Goal: Task Accomplishment & Management: Use online tool/utility

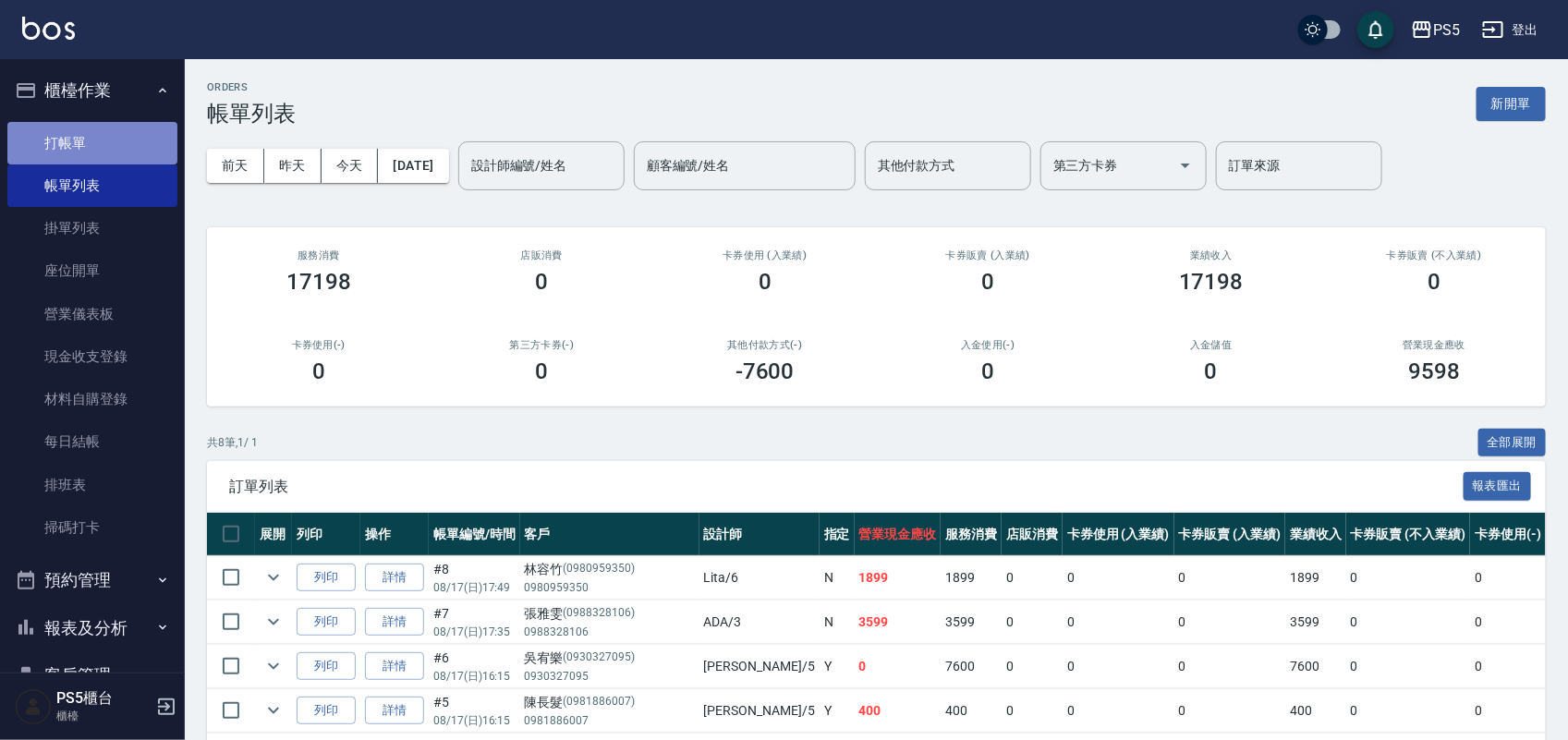
click at [107, 148] on link "打帳單" at bounding box center [92, 143] width 170 height 43
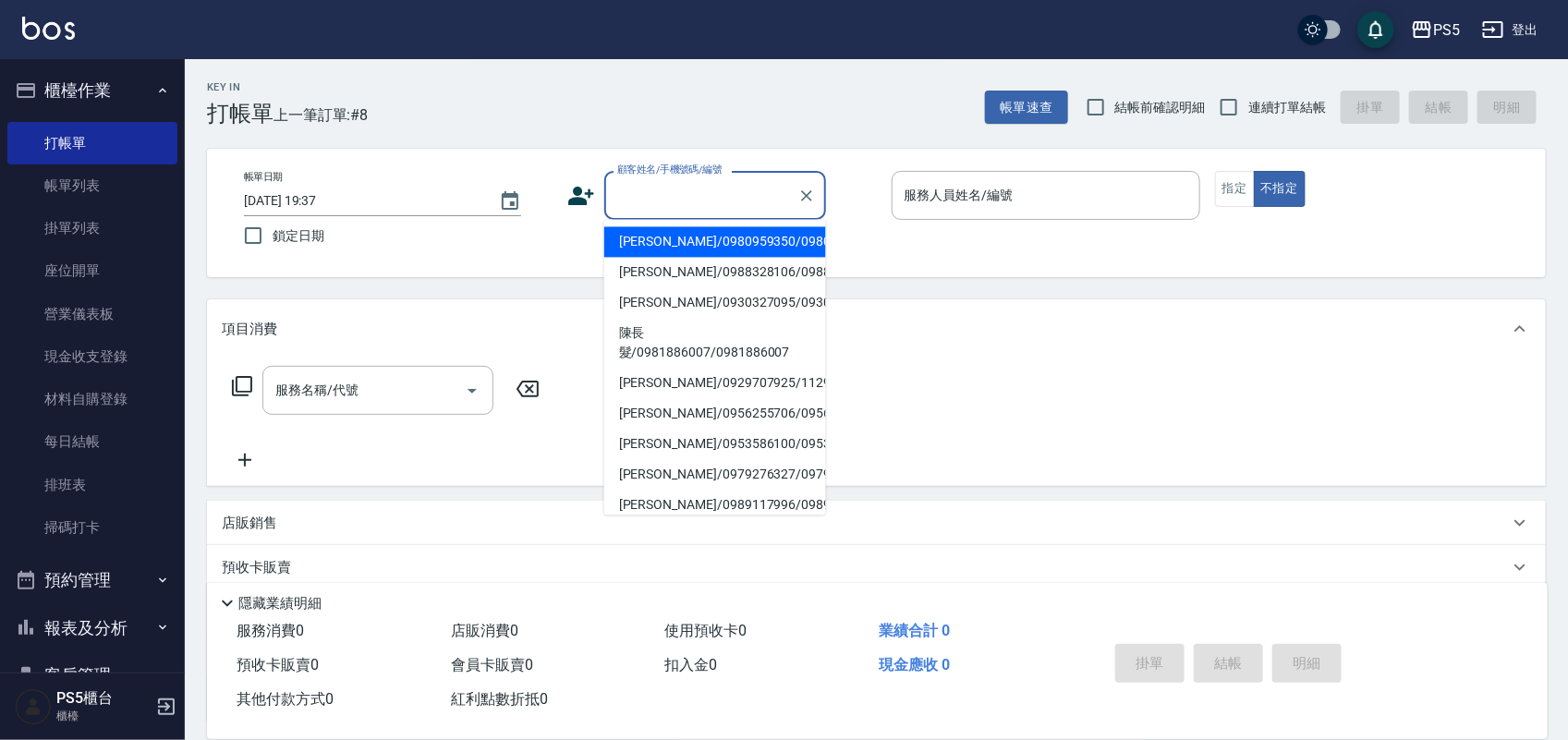
click at [664, 200] on input "顧客姓名/手機號碼/編號" at bounding box center [701, 195] width 177 height 32
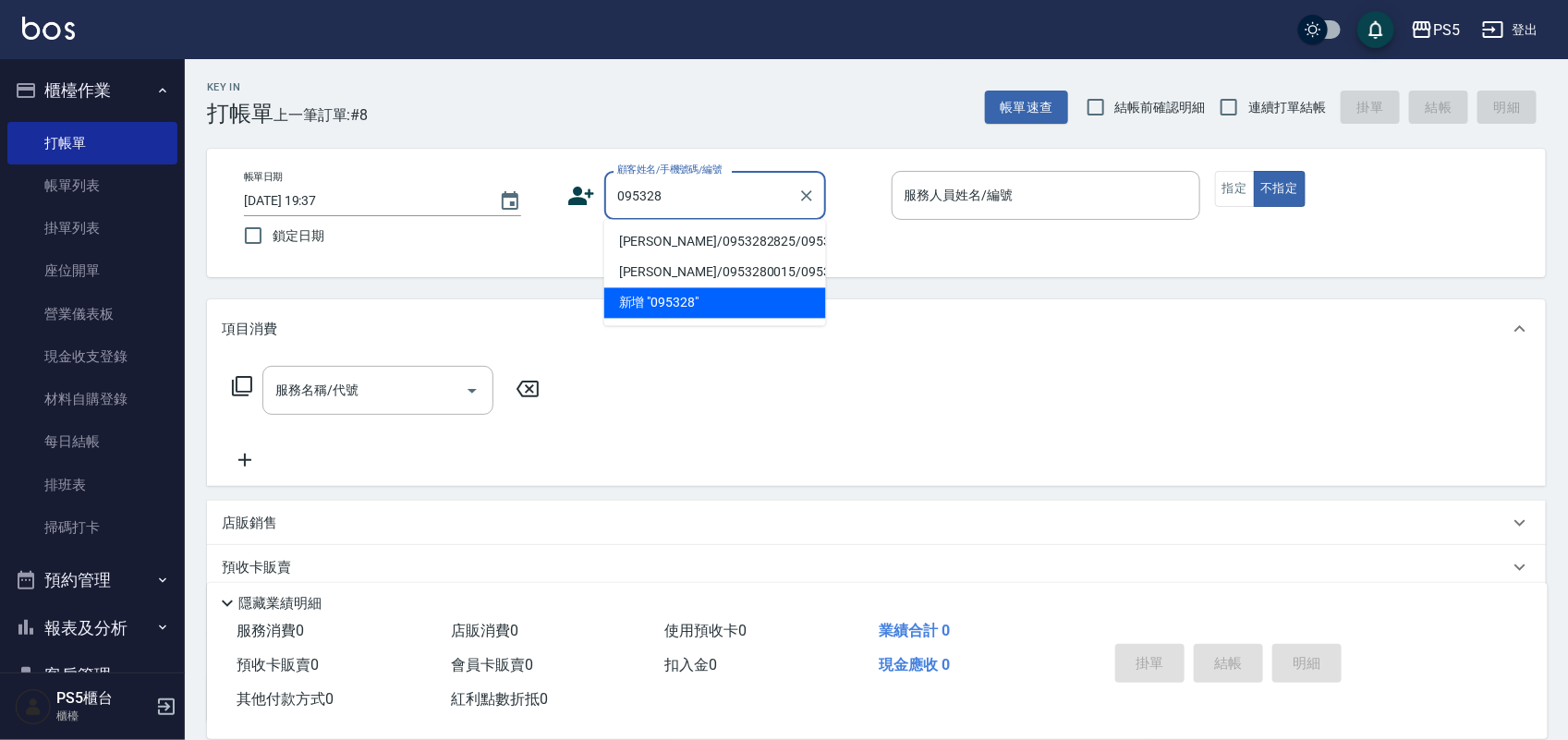
click at [661, 256] on li "[PERSON_NAME]/0953282825/0953282825" at bounding box center [715, 242] width 222 height 31
type input "[PERSON_NAME]/0953282825/0953282825"
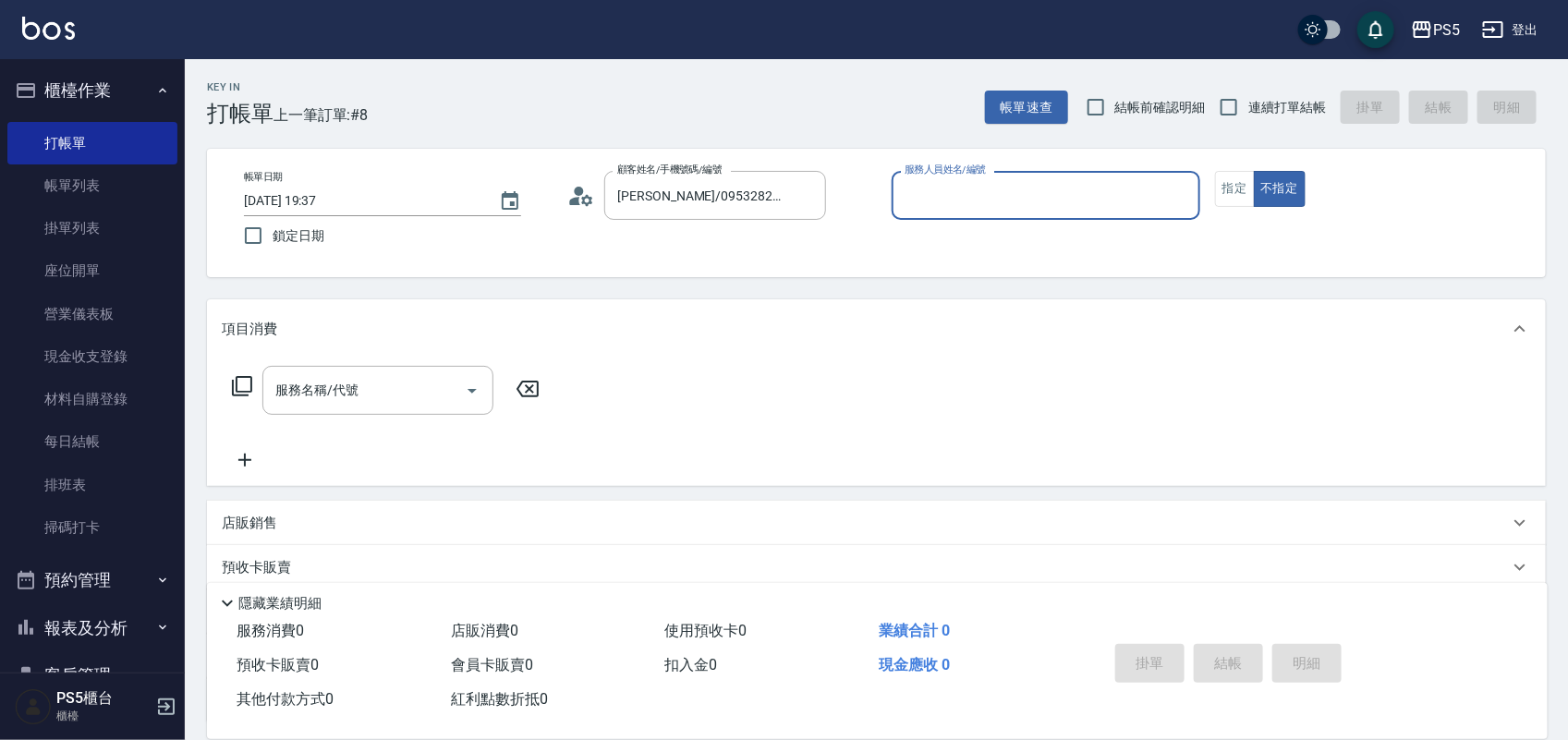
type input "處長-99"
click at [1187, 189] on icon "Clear" at bounding box center [1181, 196] width 19 height 19
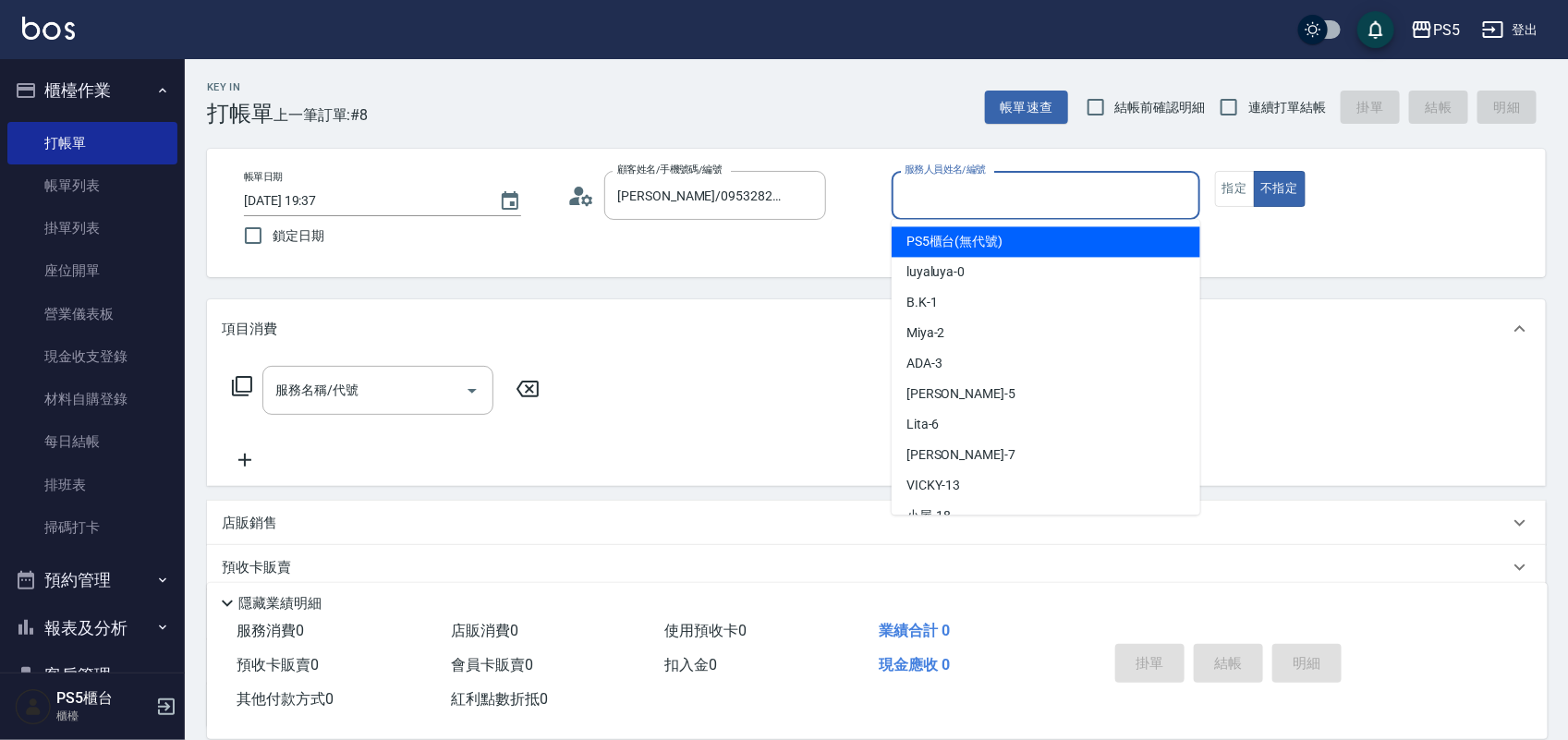
click at [1072, 201] on input "服務人員姓名/編號" at bounding box center [1045, 195] width 292 height 32
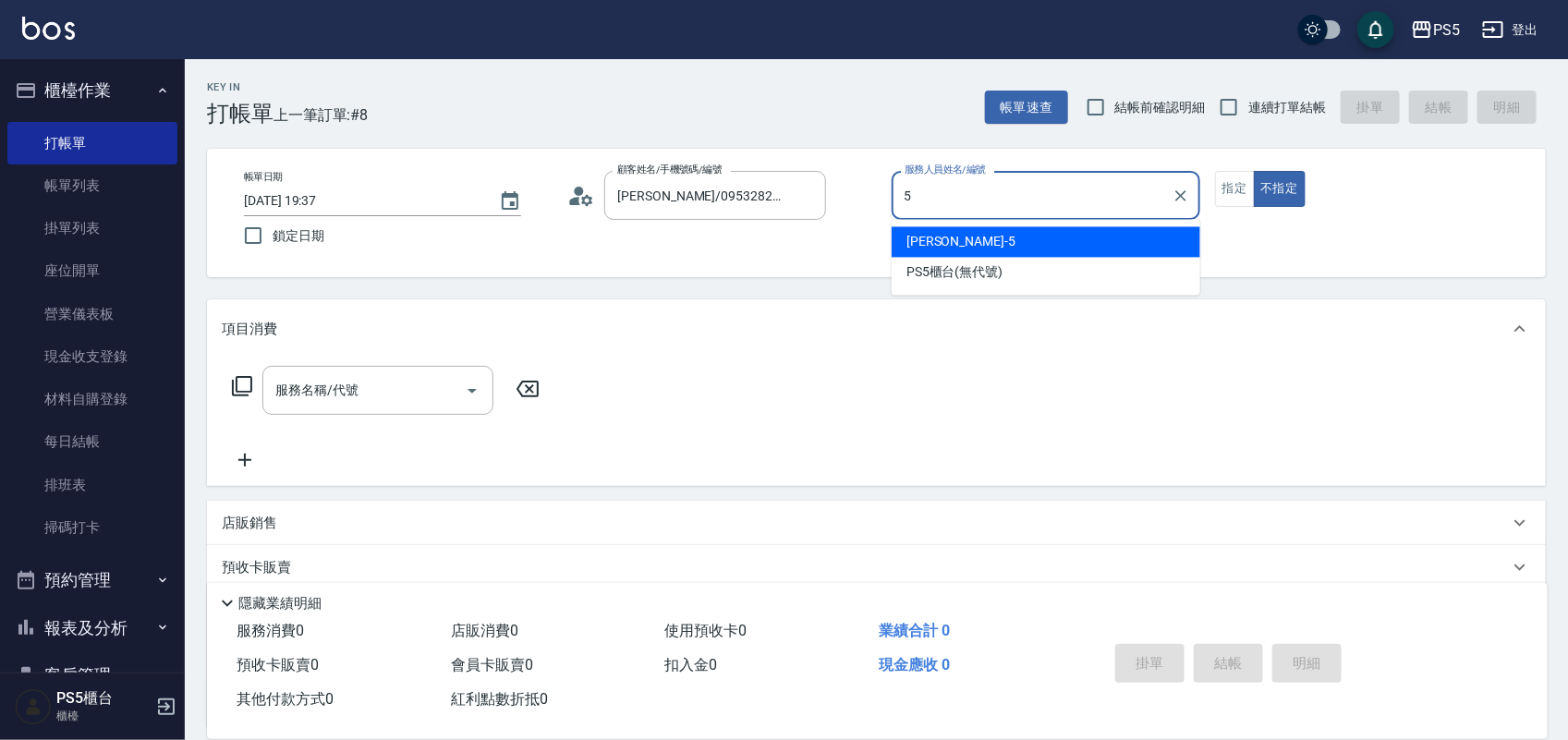
type input "[PERSON_NAME]-5"
type button "false"
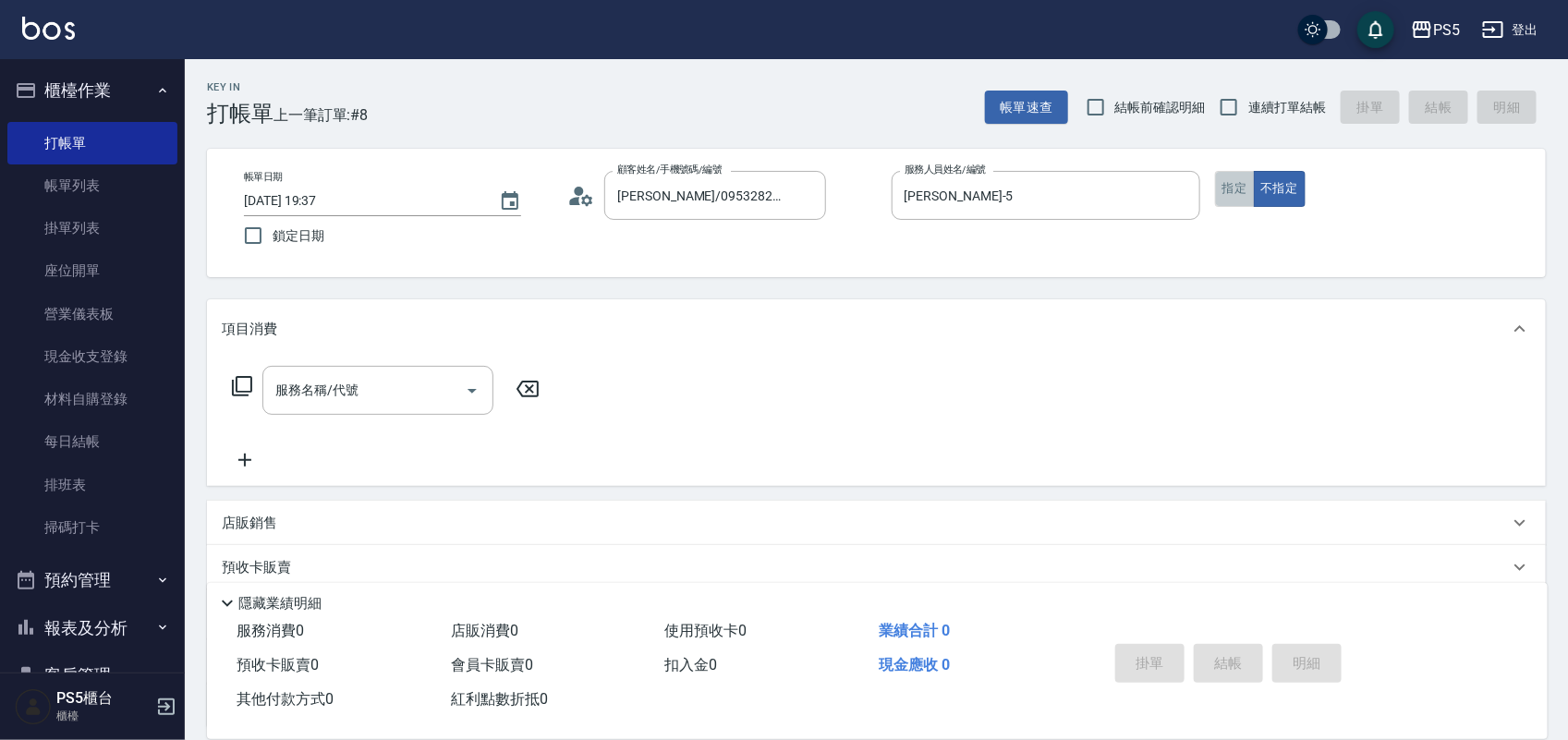
click at [1240, 196] on button "指定" at bounding box center [1235, 188] width 40 height 36
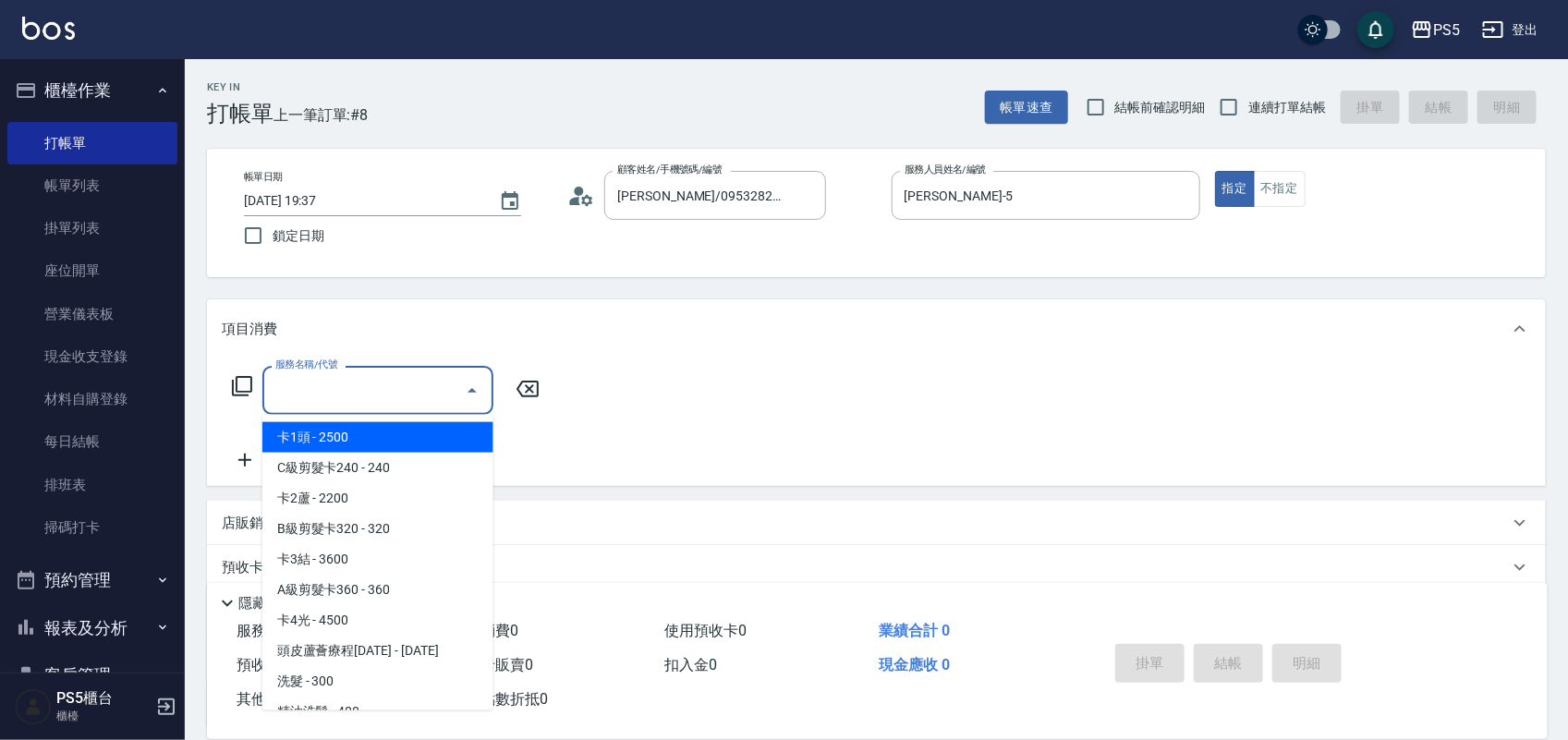
click at [353, 391] on input "服務名稱/代號" at bounding box center [364, 390] width 187 height 32
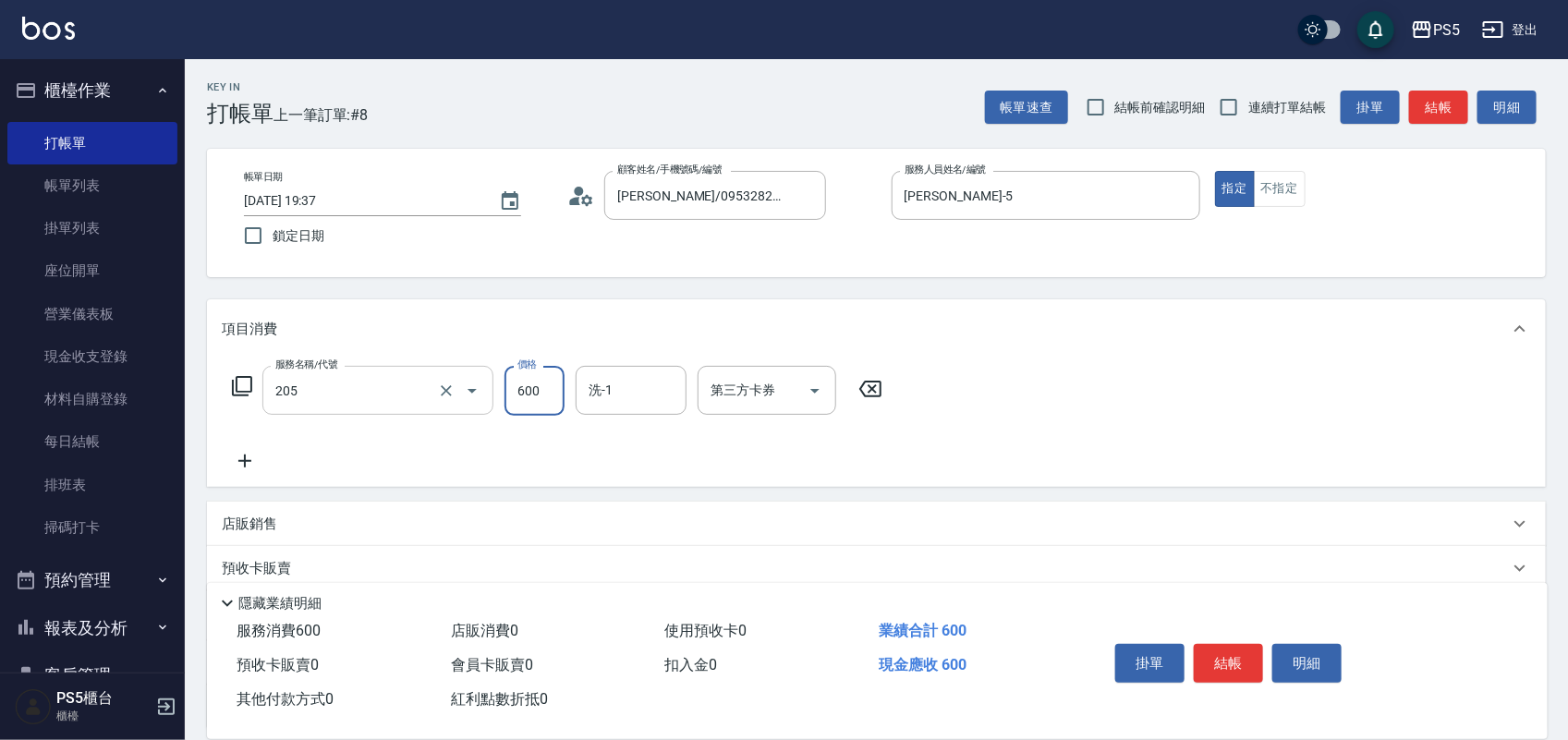
type input "A級洗剪600(205)"
type input "咚咚-30"
click at [1232, 653] on button "結帳" at bounding box center [1228, 664] width 70 height 39
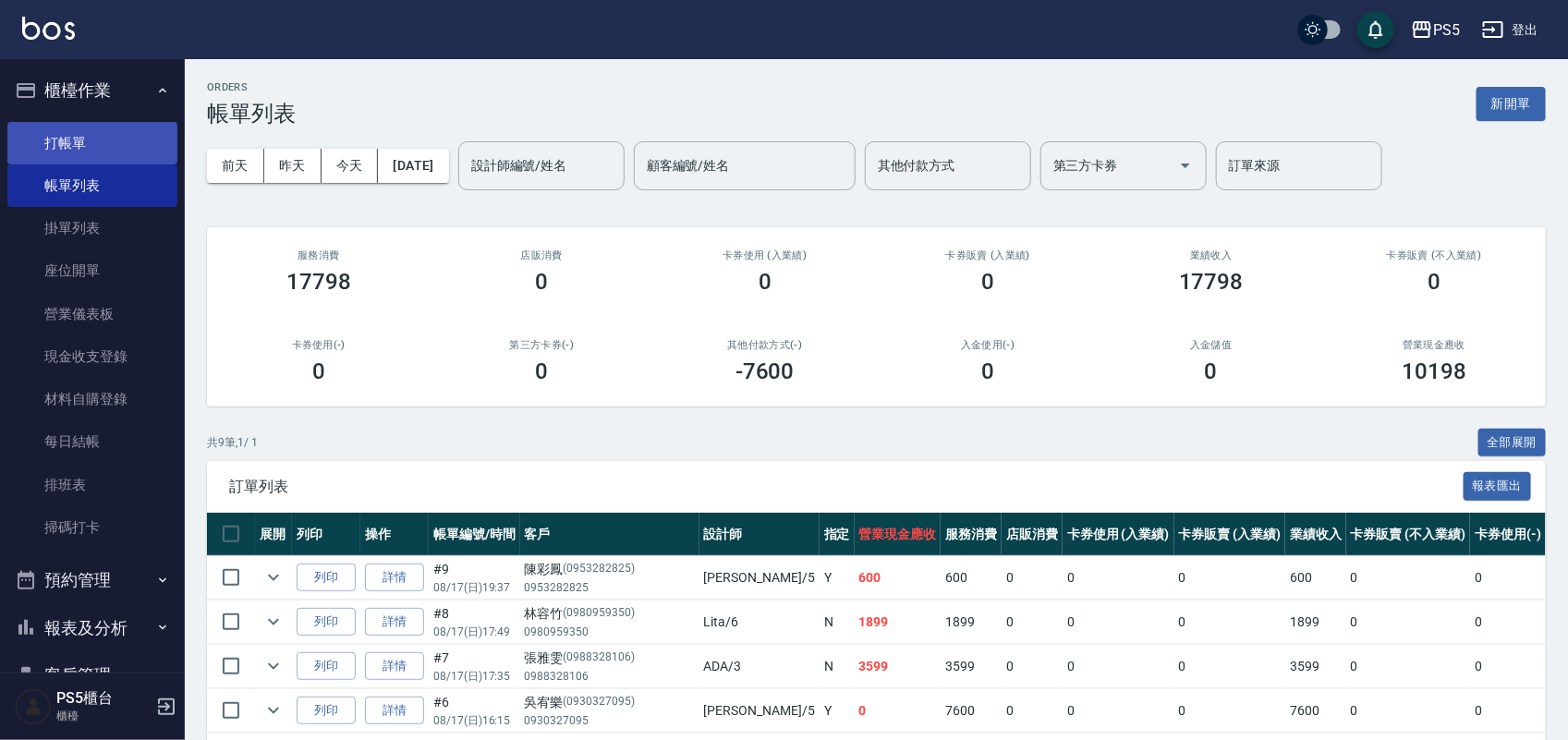
click at [62, 136] on link "打帳單" at bounding box center [92, 143] width 170 height 43
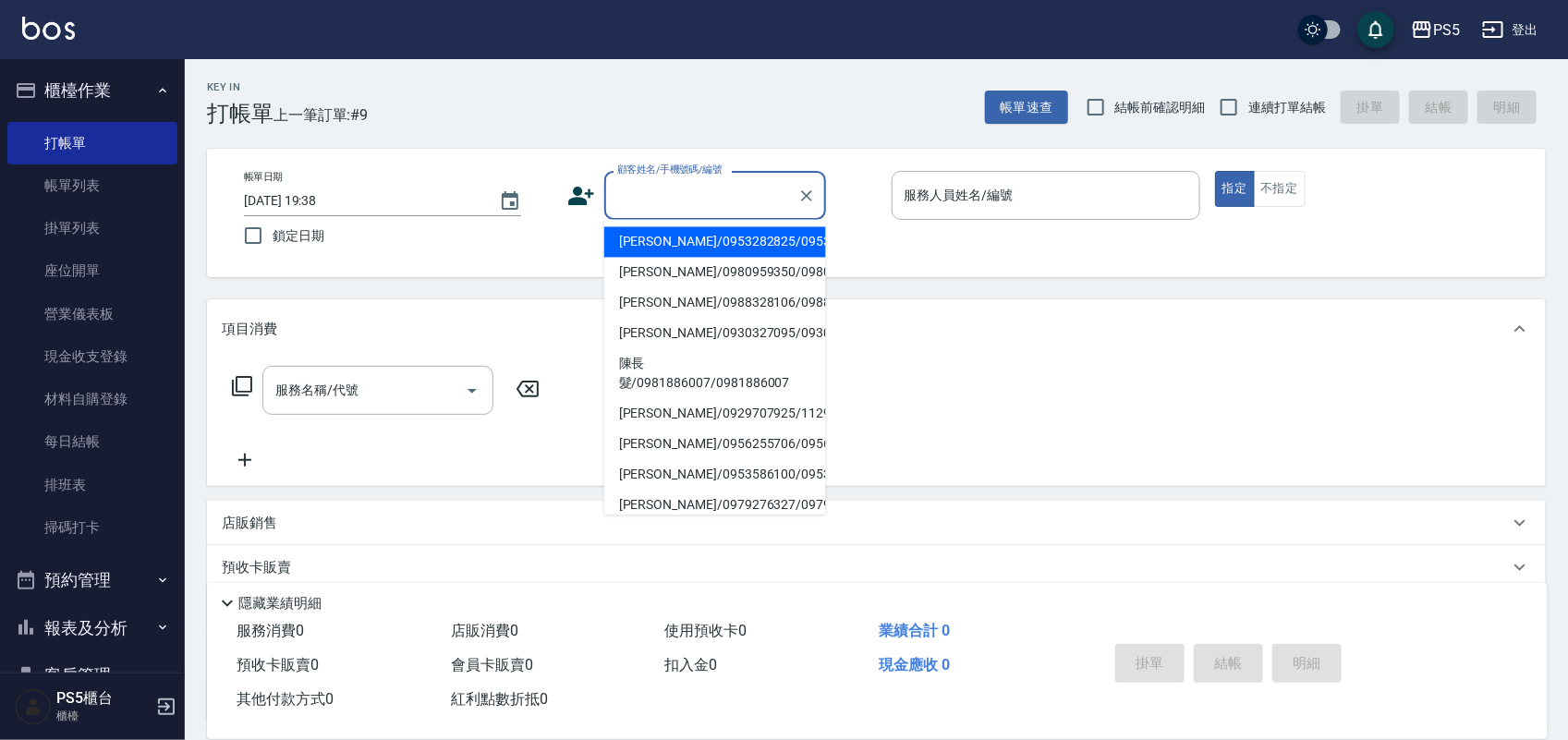
click at [732, 192] on input "顧客姓名/手機號碼/編號" at bounding box center [701, 195] width 177 height 32
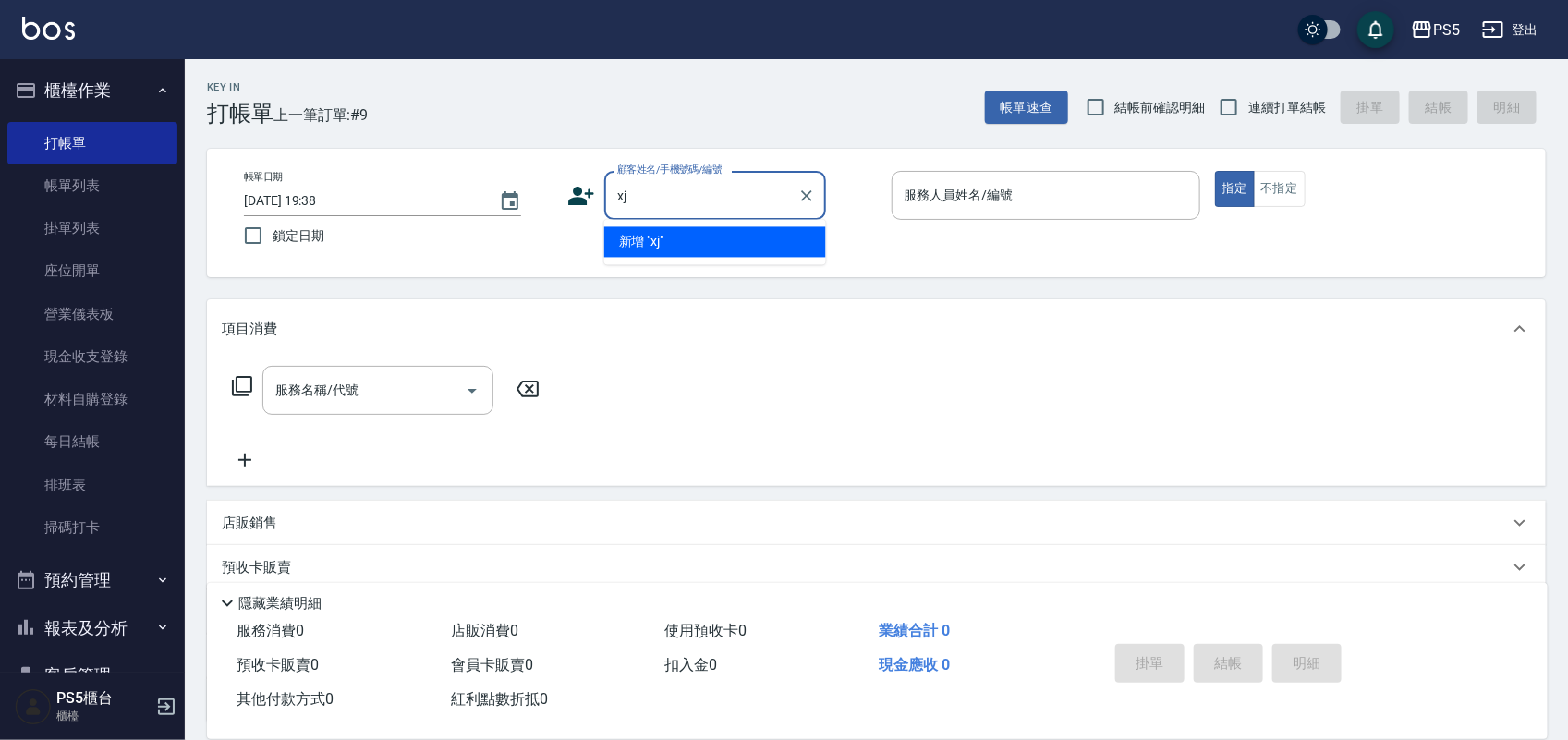
type input "x"
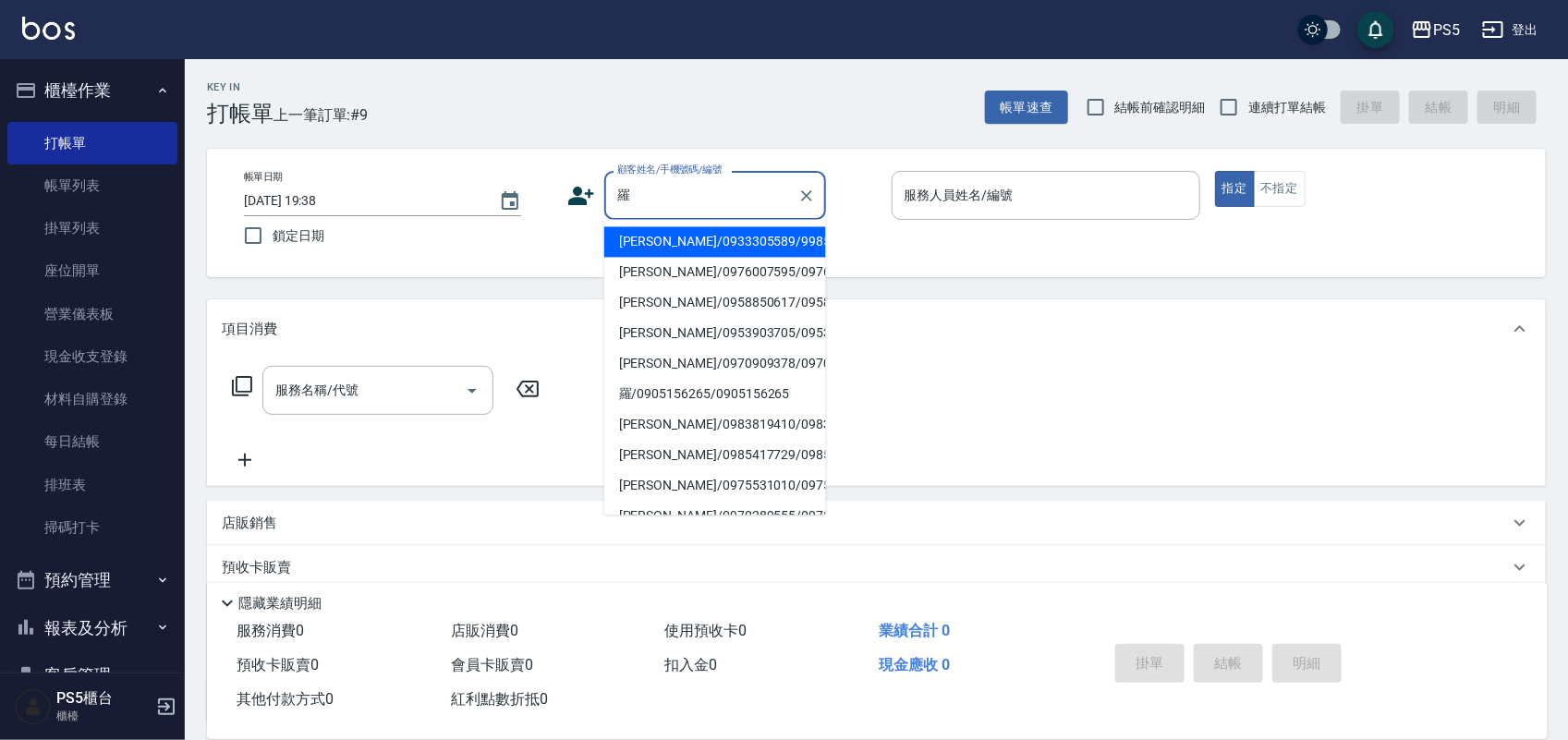
click at [703, 250] on li "[PERSON_NAME]/0933305589/9985" at bounding box center [715, 242] width 222 height 31
type input "[PERSON_NAME]/0933305589/9985"
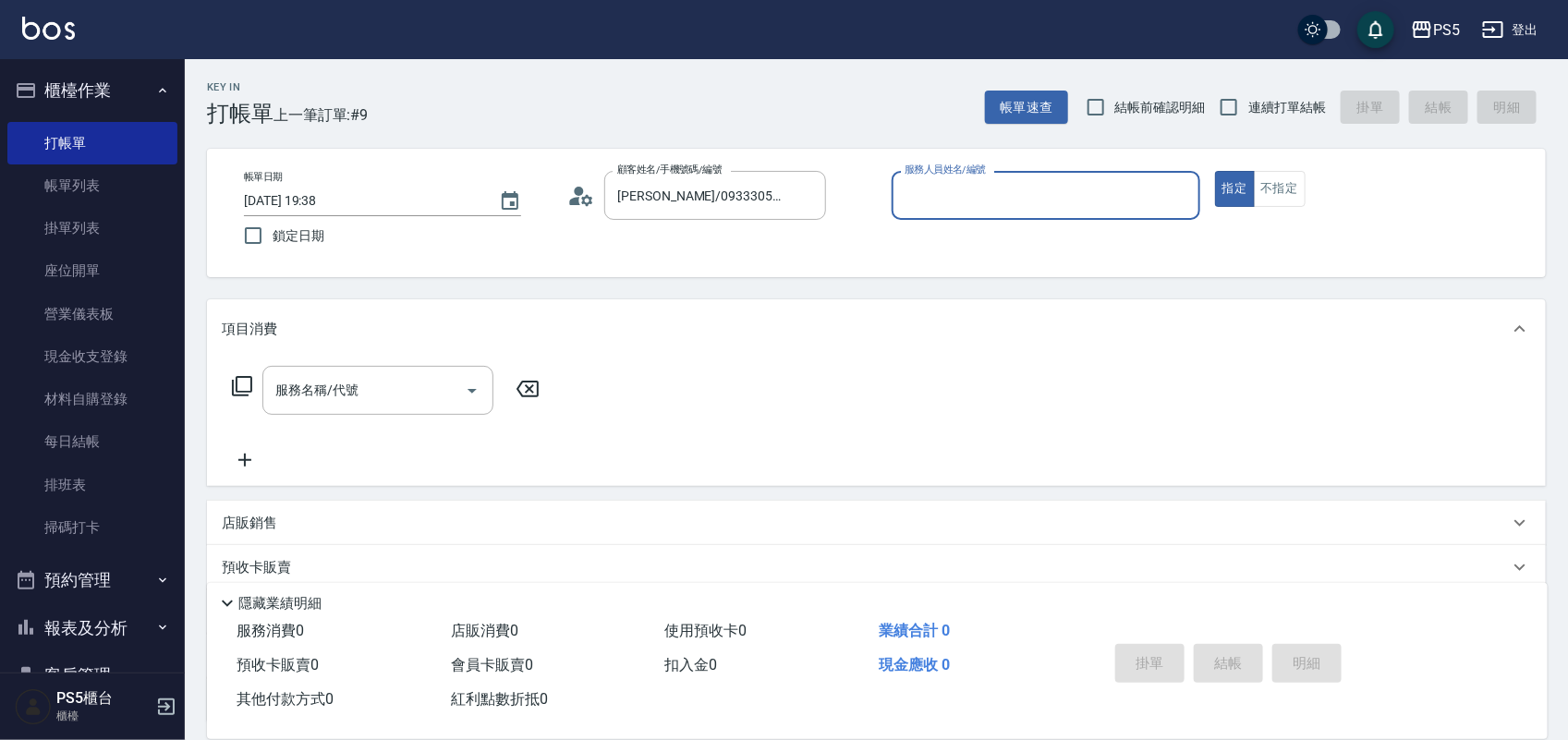
type input "[PERSON_NAME]-5"
click at [372, 383] on input "服務名稱/代號" at bounding box center [364, 390] width 187 height 32
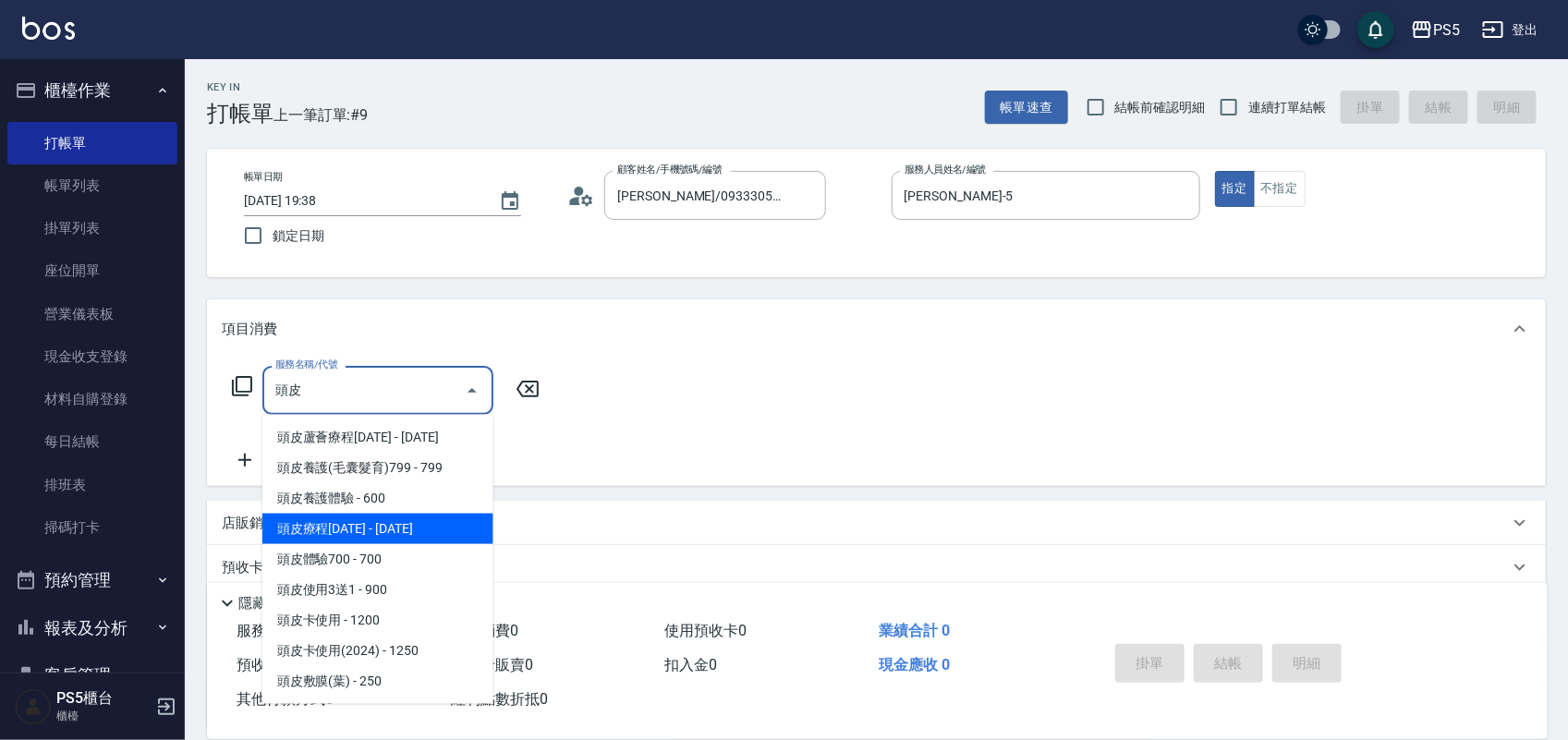
click at [353, 534] on span "頭皮療程[DATE] - [DATE]" at bounding box center [378, 528] width 231 height 31
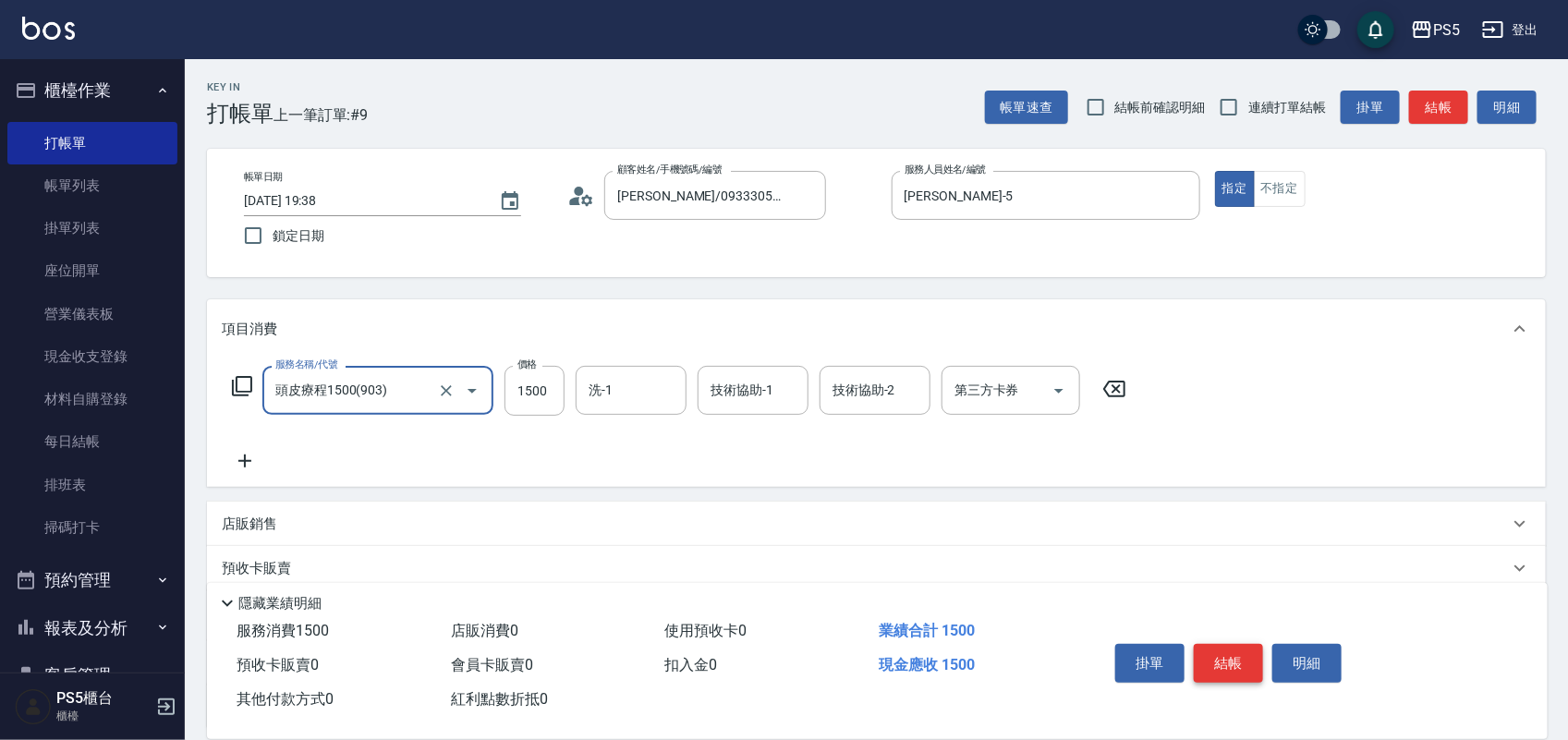
type input "頭皮療程1500(903)"
click at [1223, 649] on button "結帳" at bounding box center [1228, 664] width 70 height 39
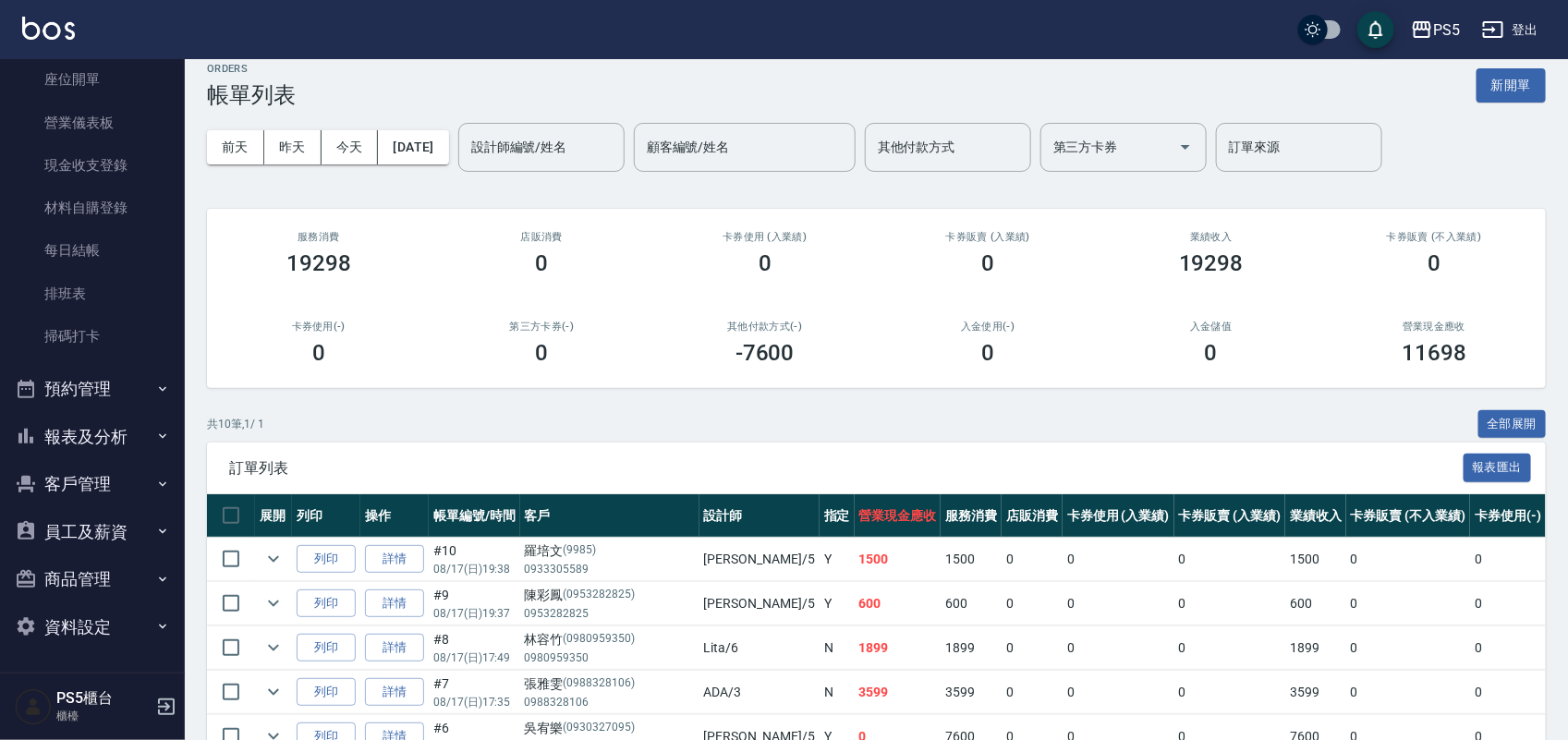
scroll to position [231, 0]
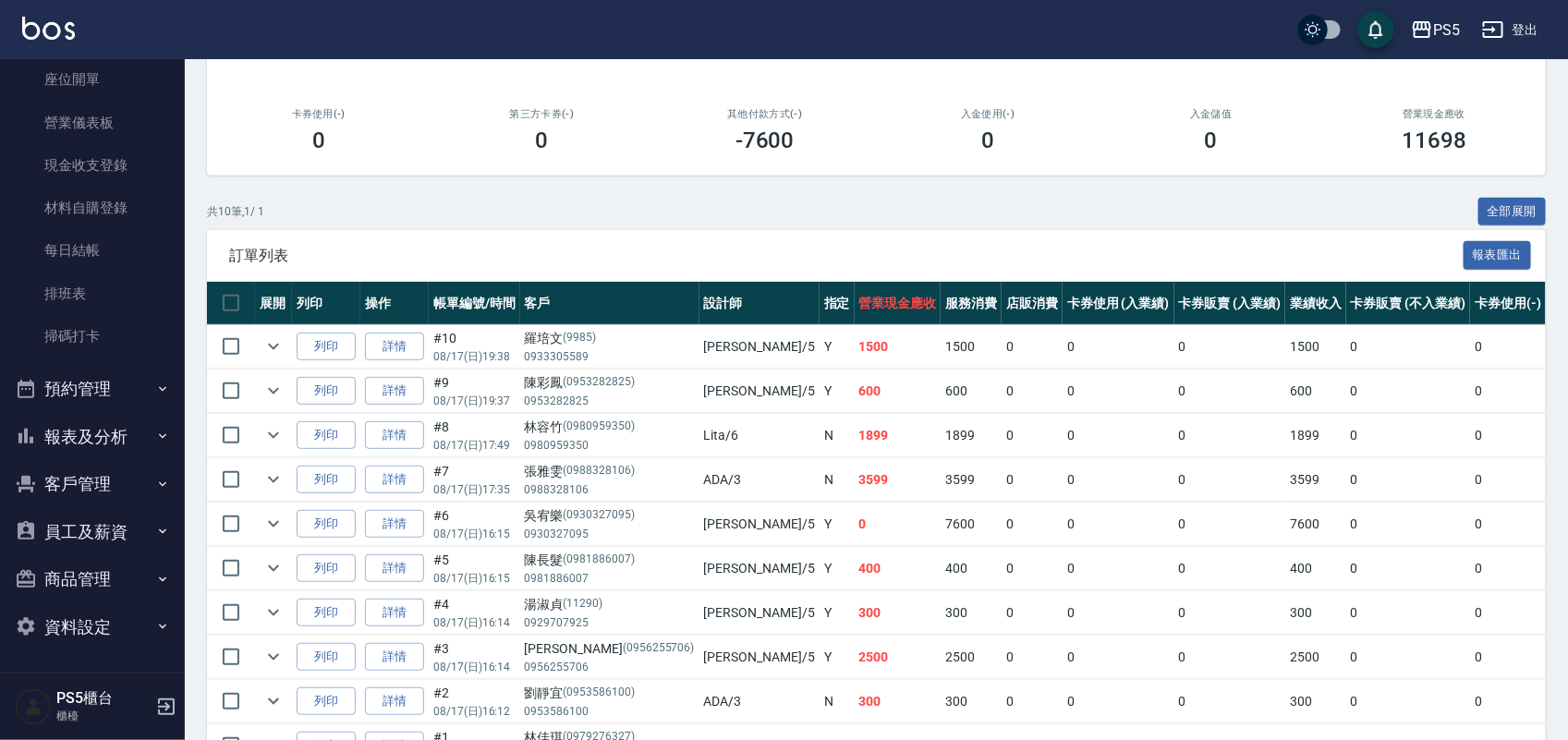
click at [84, 423] on button "報表及分析" at bounding box center [92, 437] width 170 height 48
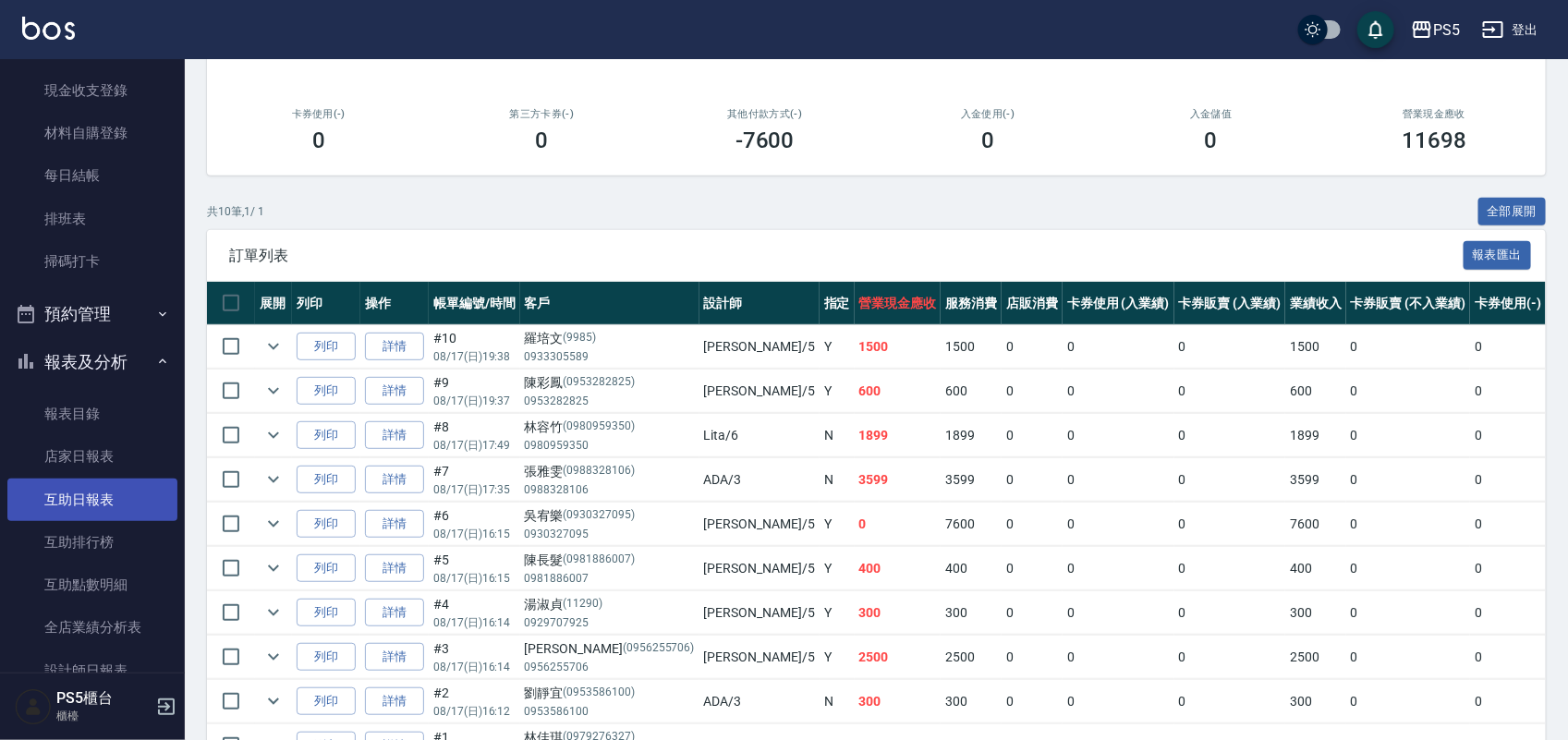
scroll to position [306, 0]
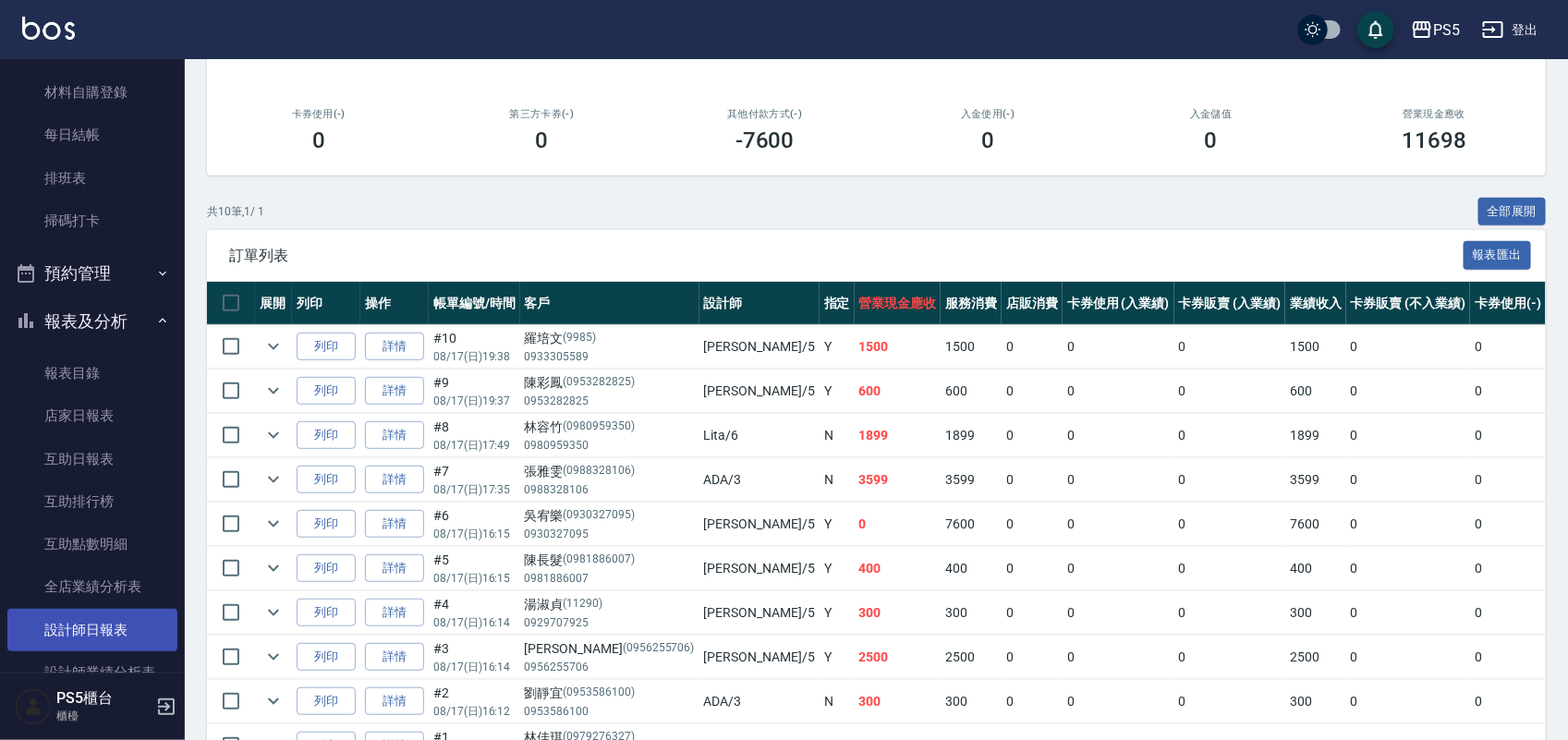
click at [80, 622] on link "設計師日報表" at bounding box center [92, 630] width 170 height 43
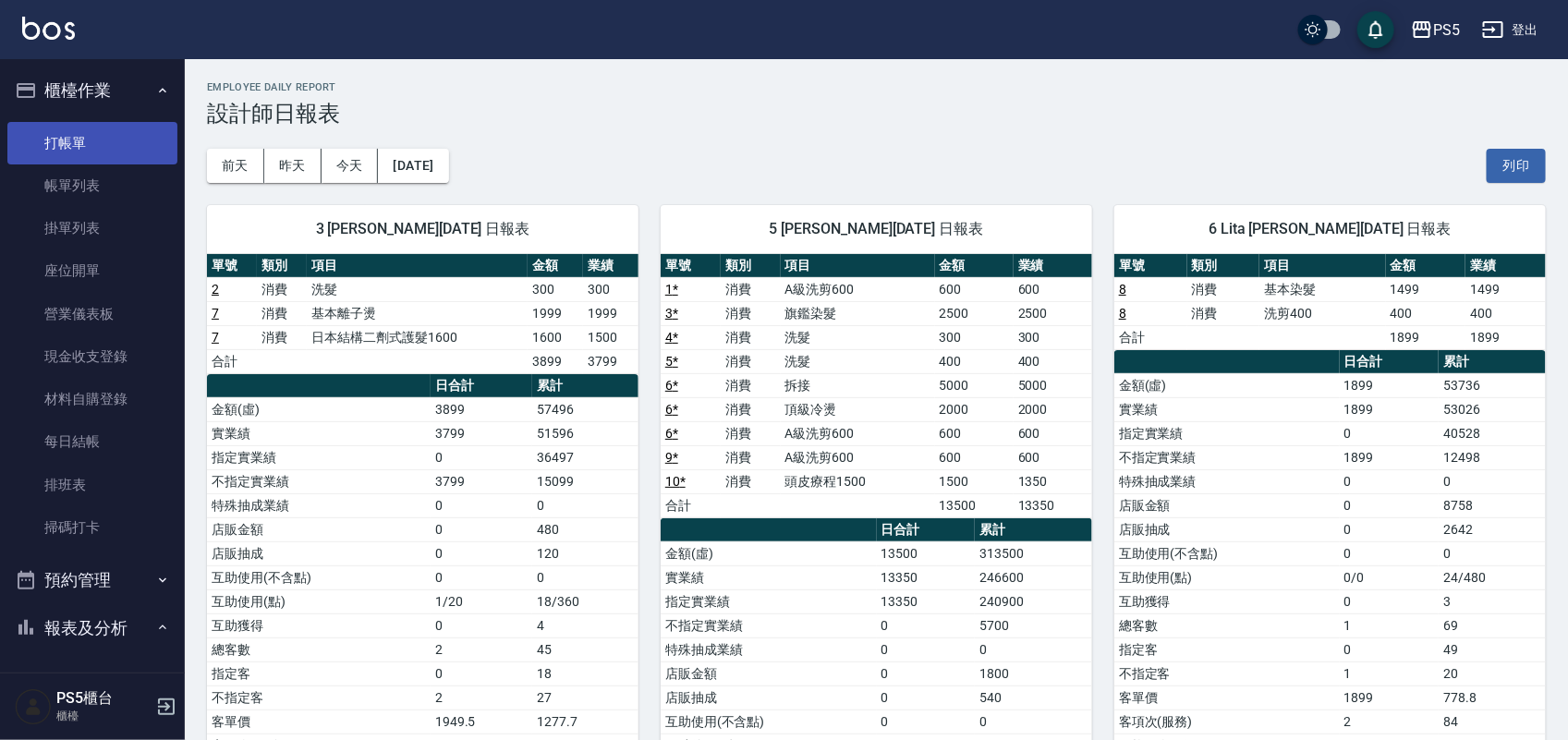
click at [84, 135] on link "打帳單" at bounding box center [92, 143] width 170 height 43
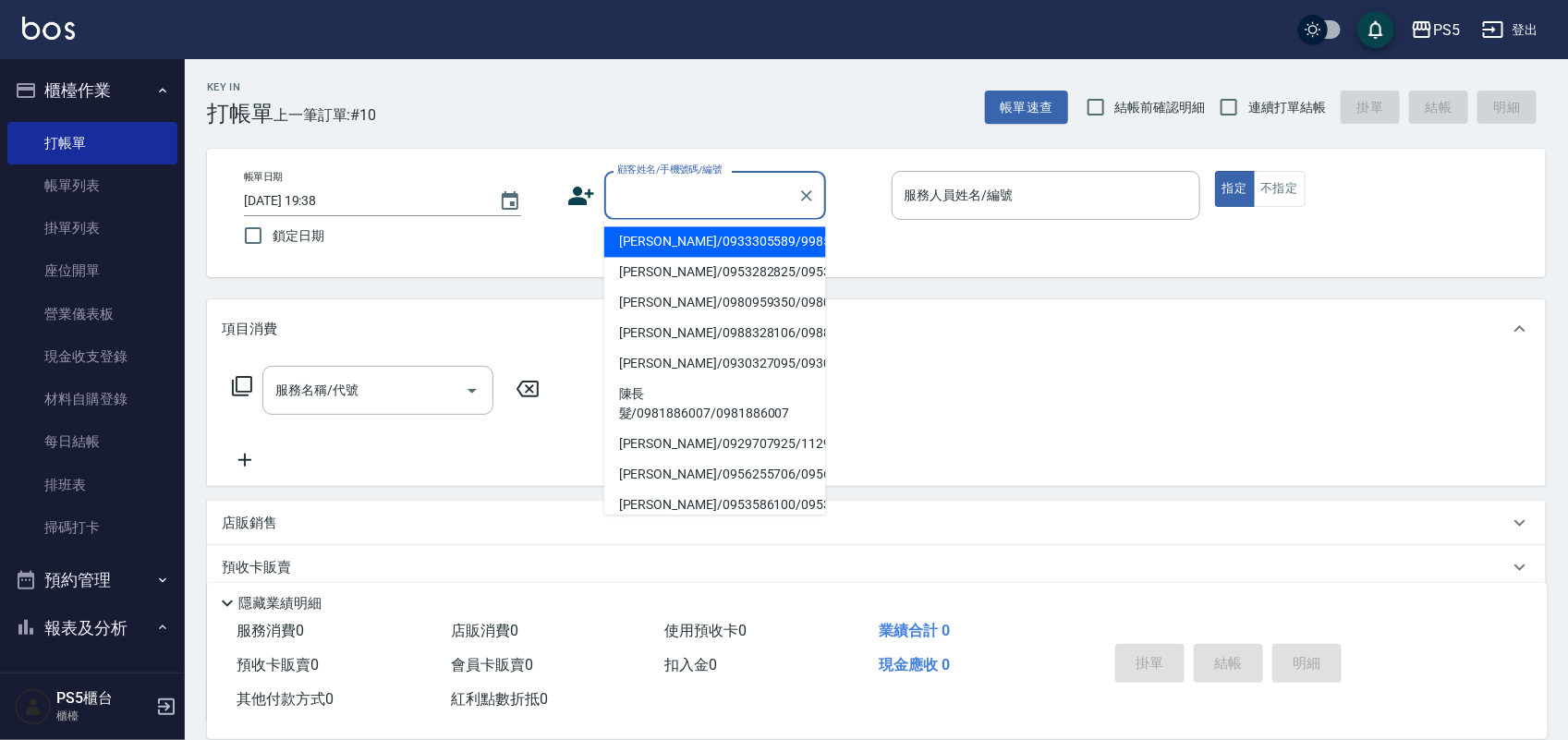
click at [662, 189] on input "顧客姓名/手機號碼/編號" at bounding box center [701, 195] width 177 height 32
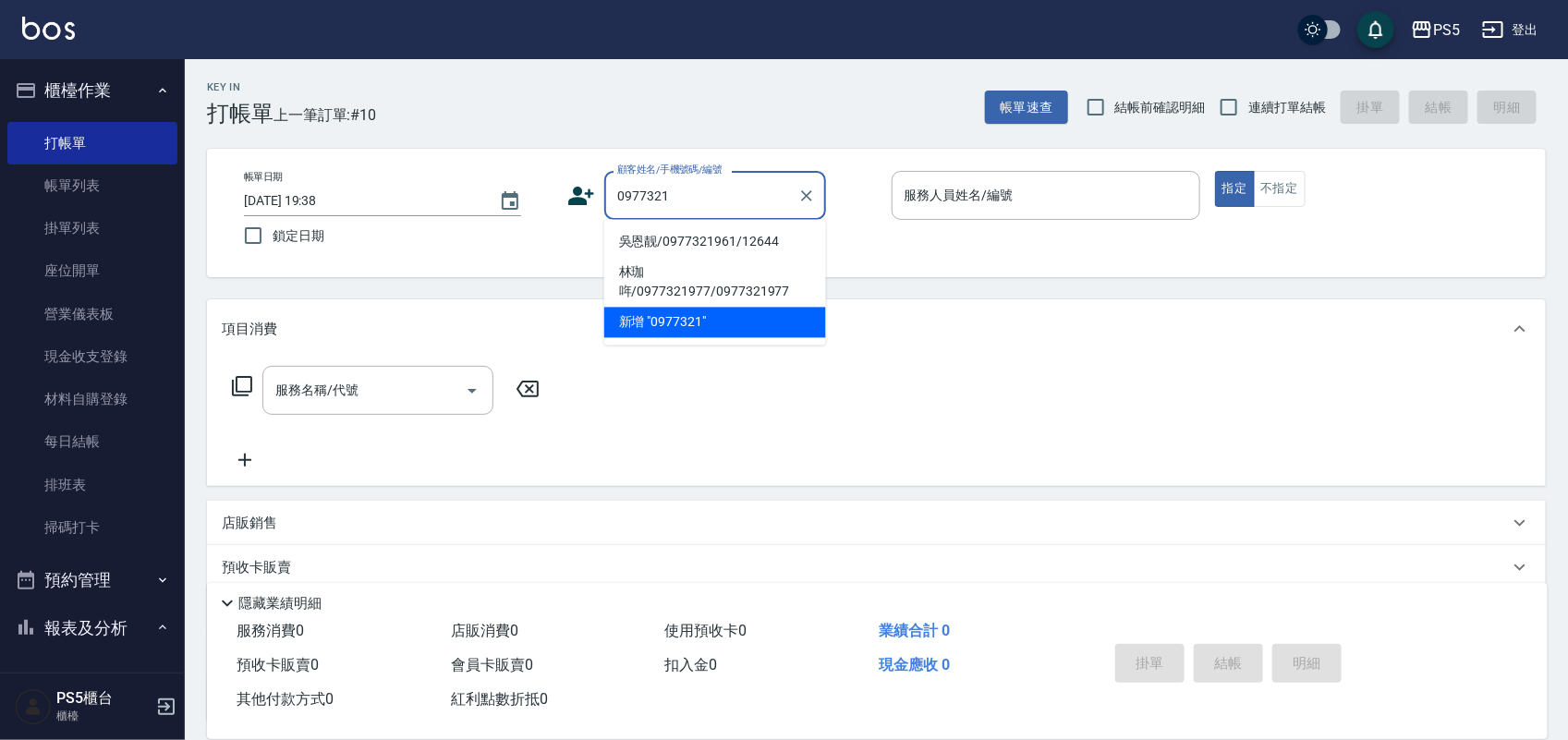
click at [681, 251] on li "吳恩靓/0977321961/12644" at bounding box center [715, 242] width 222 height 31
type input "吳恩靓/0977321961/12644"
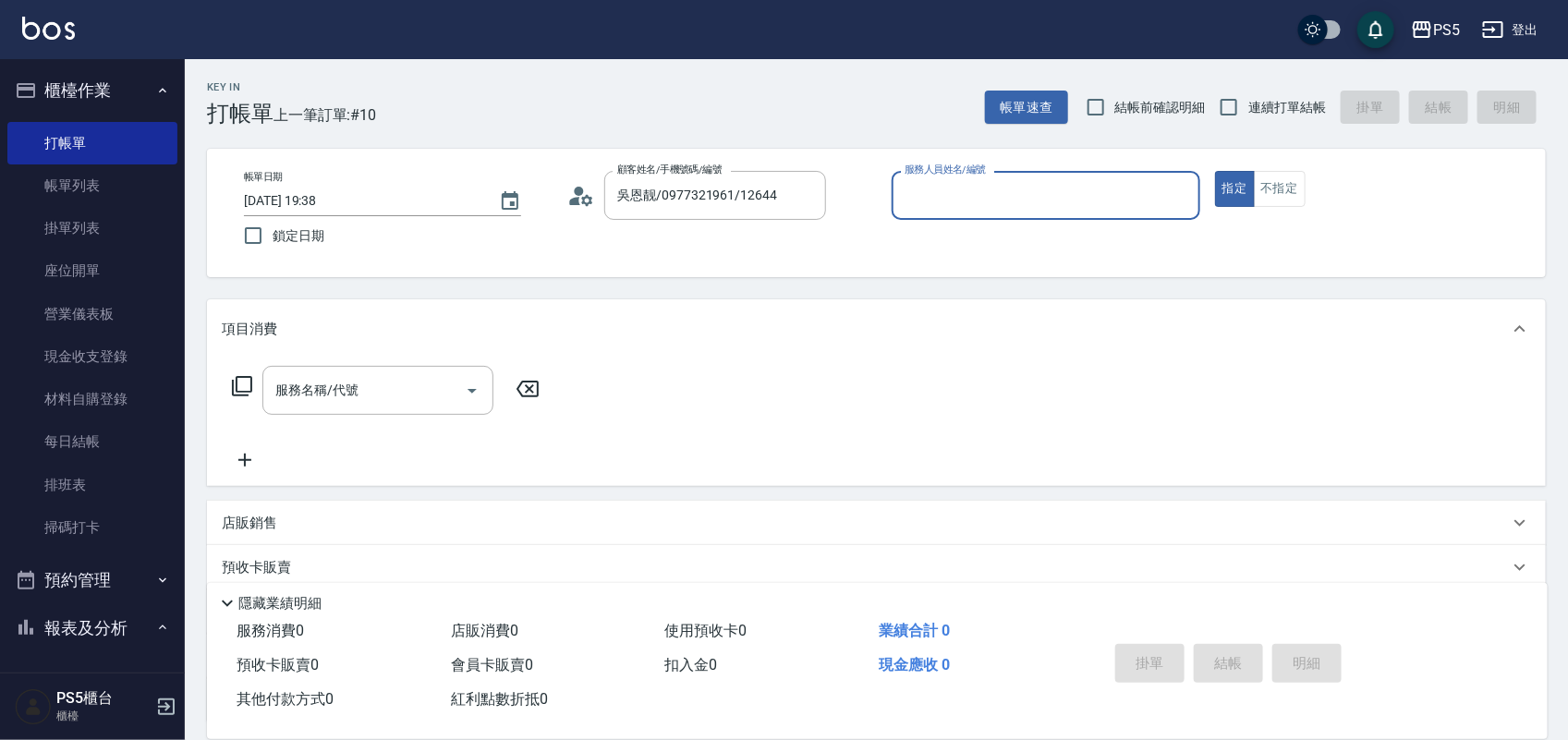
type input "[PERSON_NAME]-5"
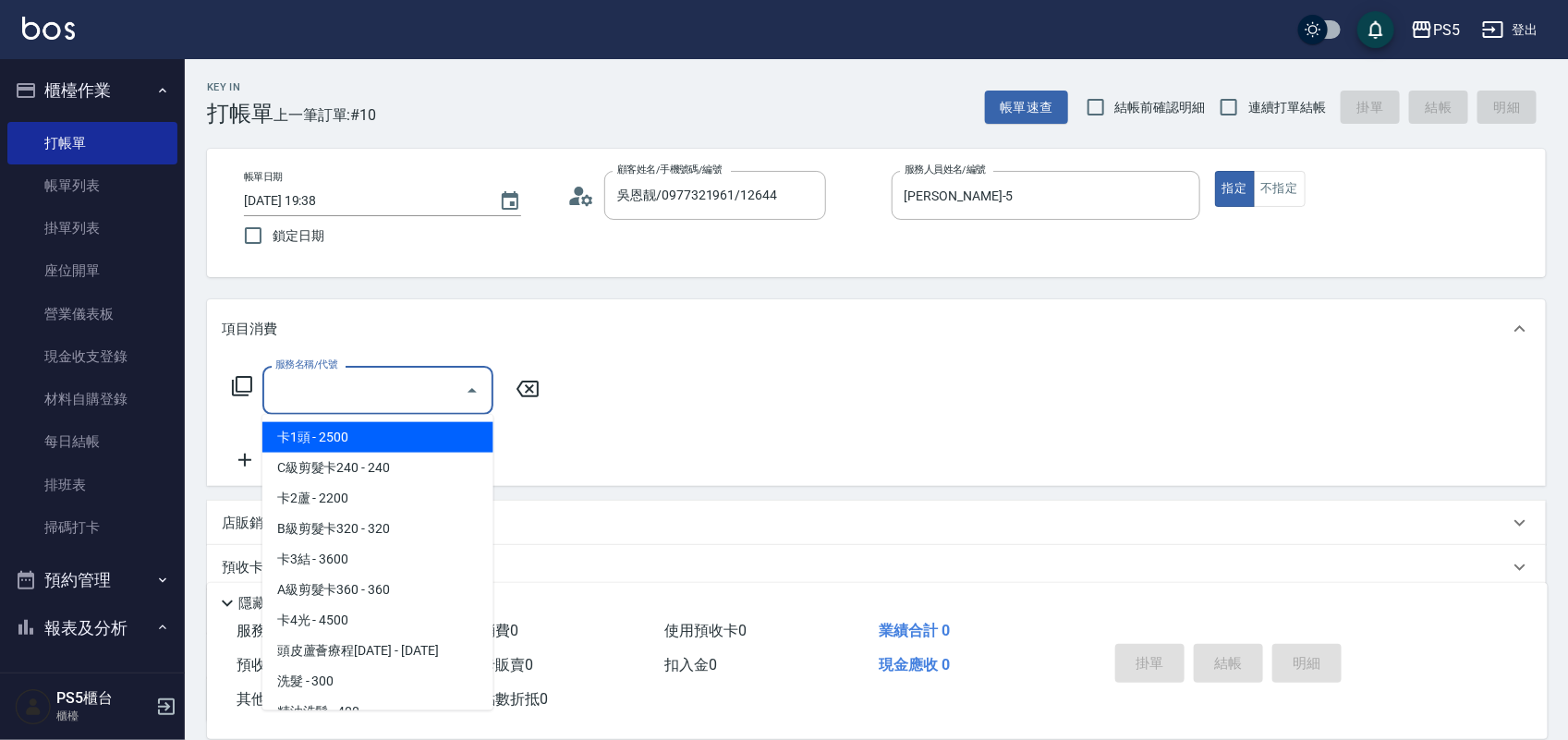
click at [376, 384] on input "服務名稱/代號" at bounding box center [364, 390] width 187 height 32
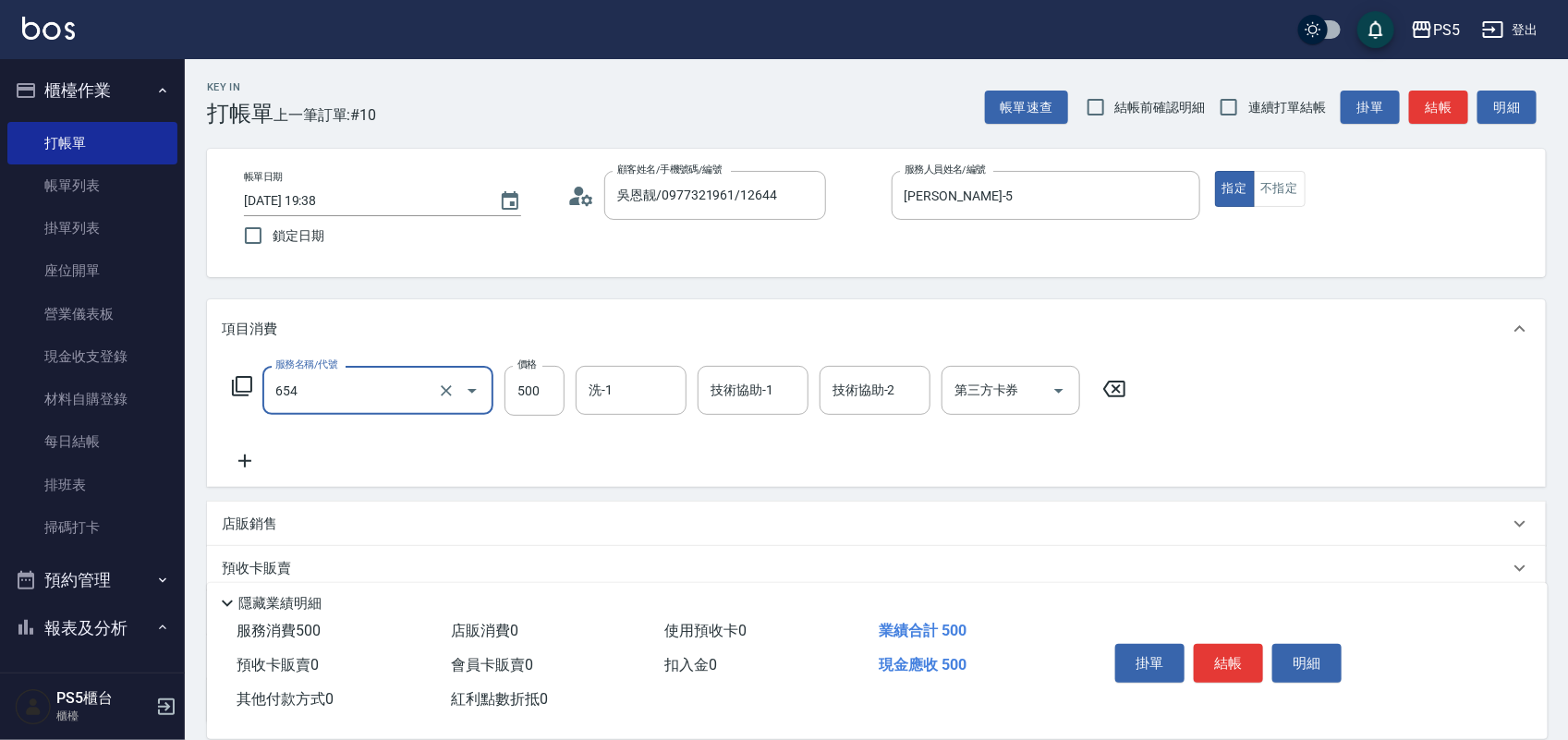
type input "單拆(654)"
type input "1500"
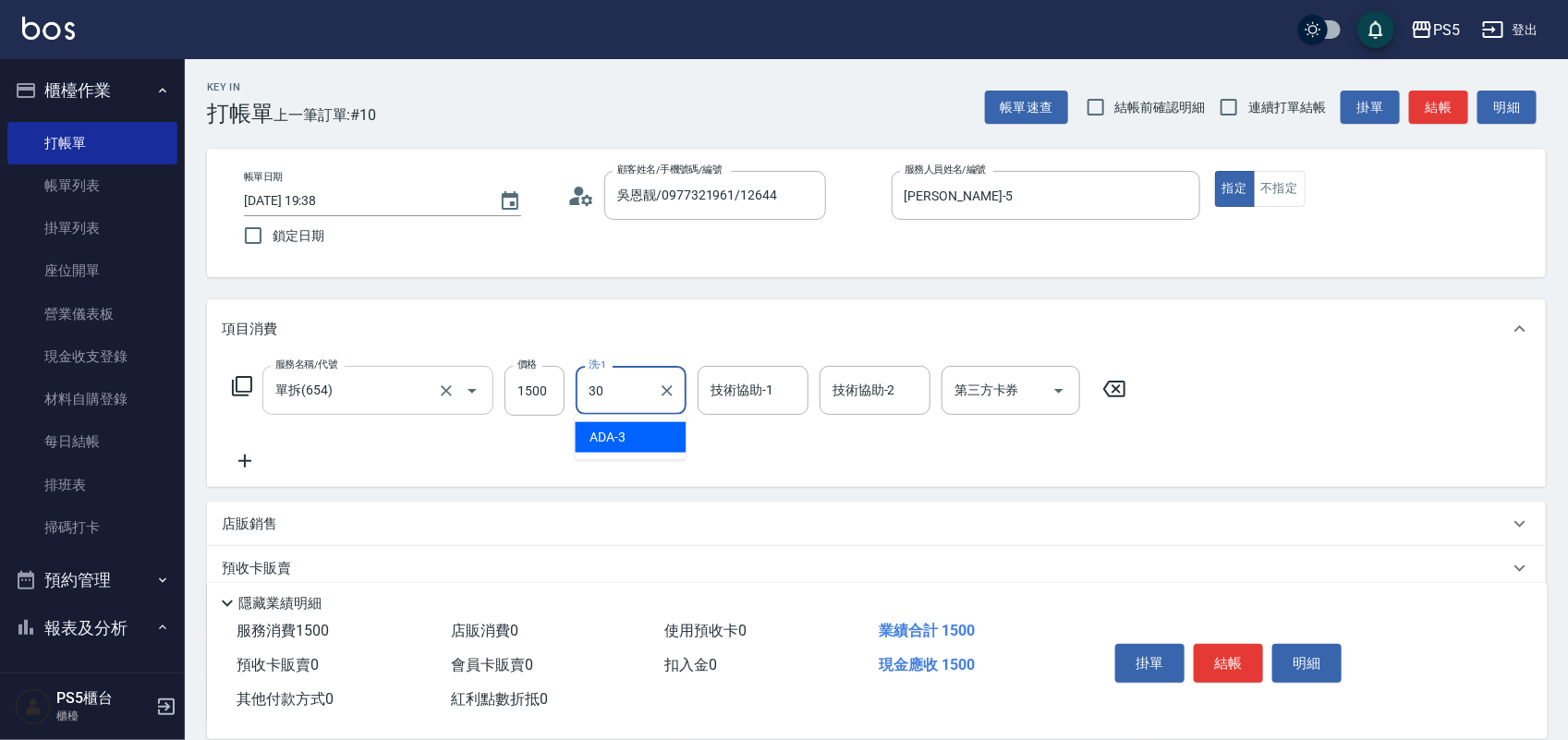
type input "咚咚-30"
click at [1229, 649] on button "結帳" at bounding box center [1228, 664] width 70 height 39
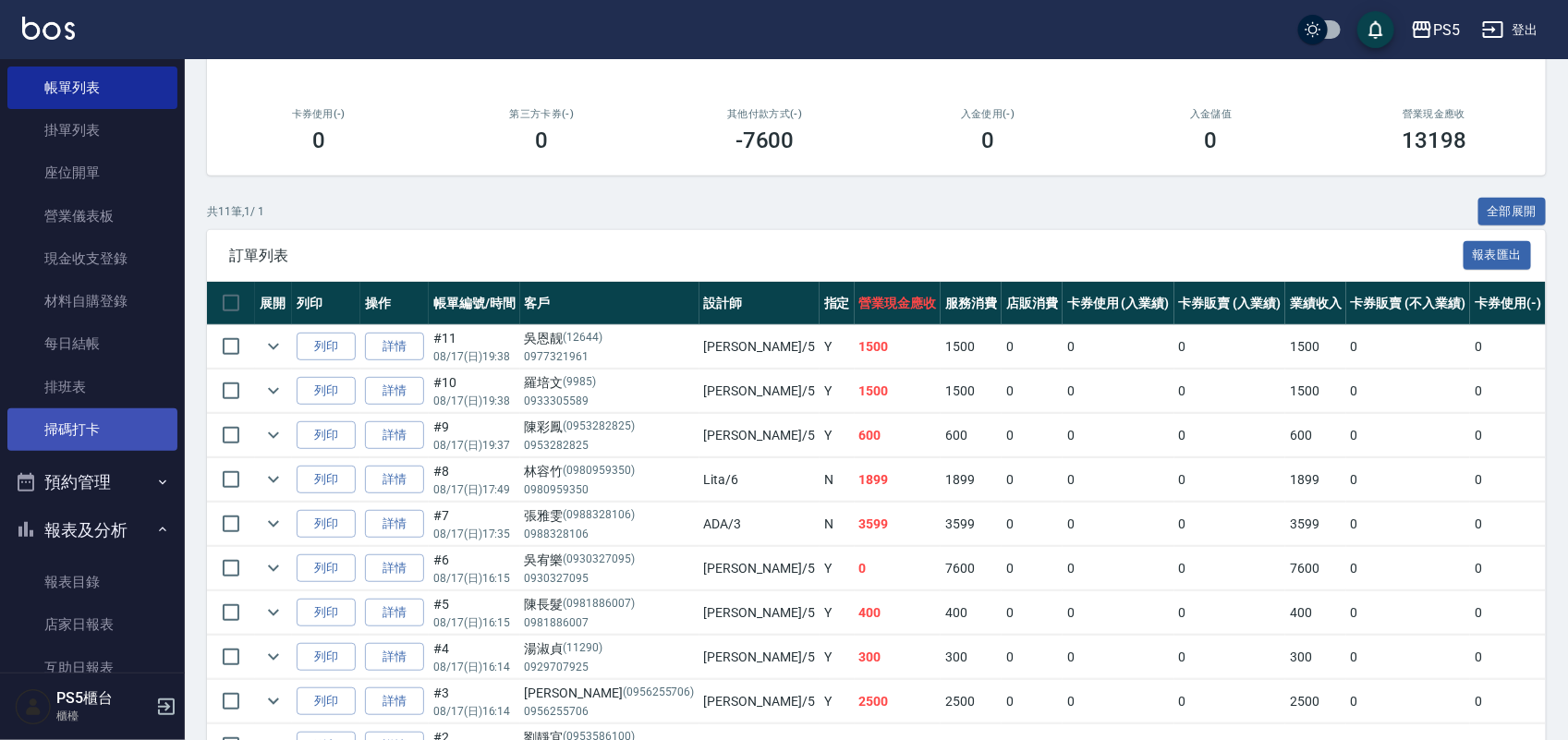
scroll to position [462, 0]
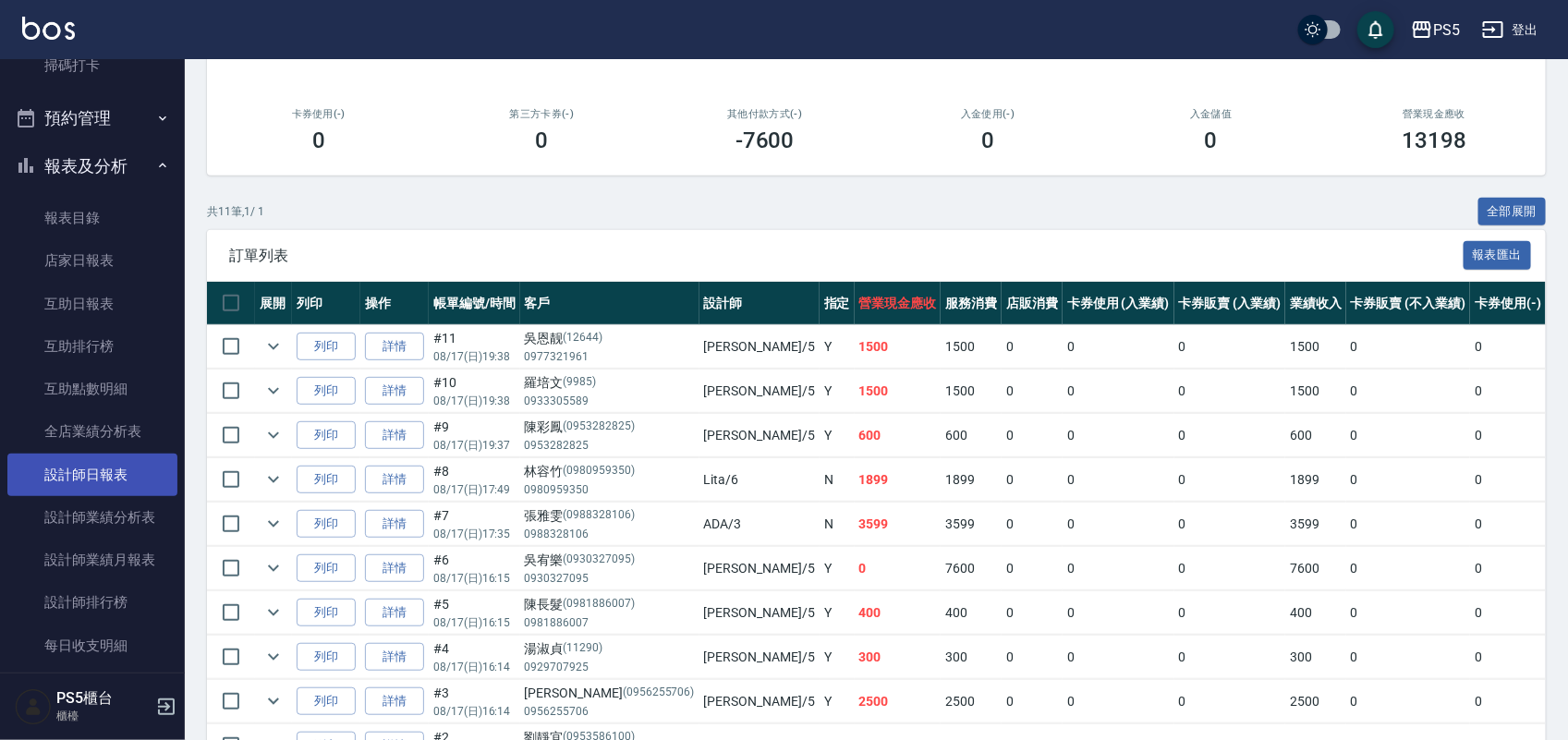
click at [79, 464] on link "設計師日報表" at bounding box center [92, 475] width 170 height 43
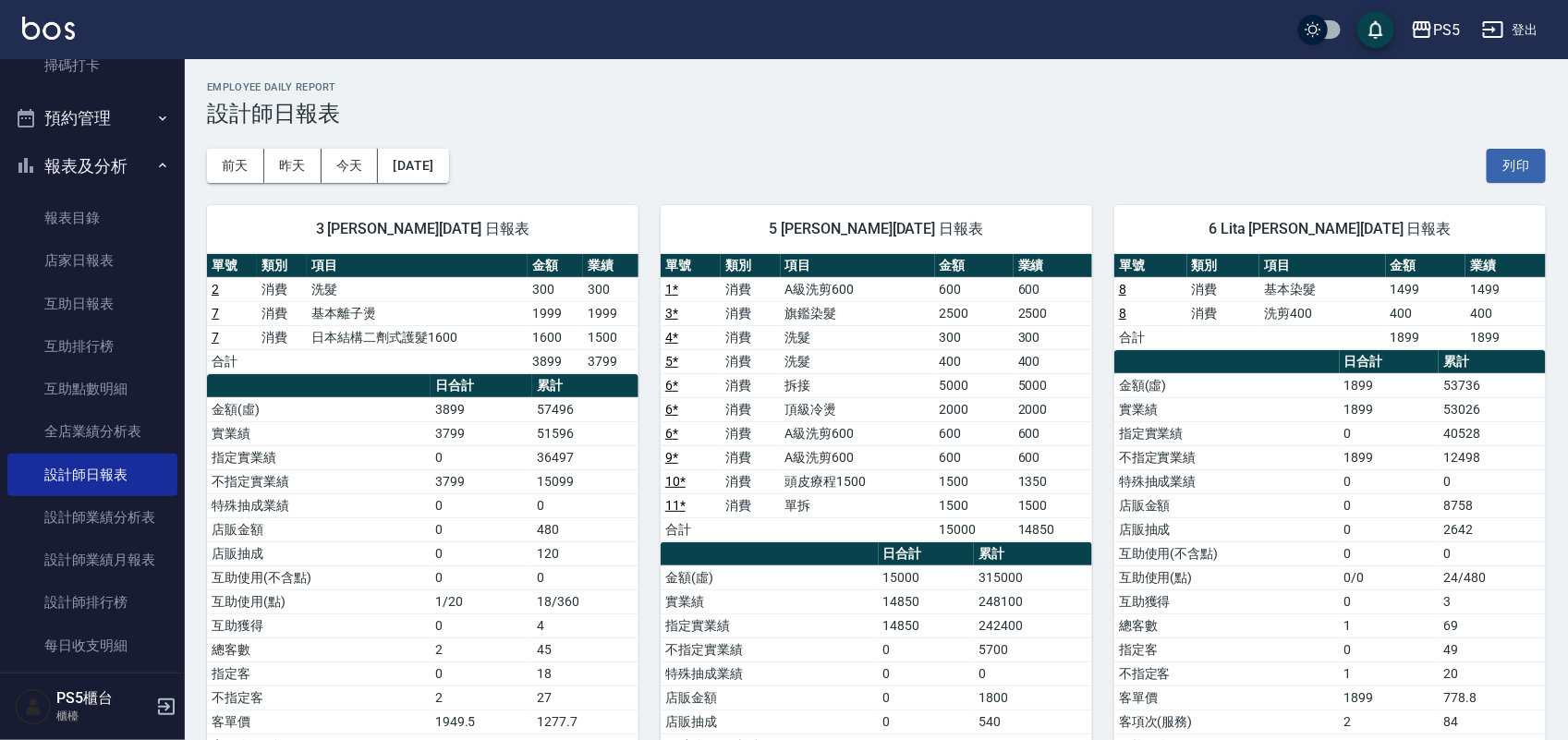
click at [824, 116] on h3 "設計師日報表" at bounding box center [876, 113] width 1339 height 26
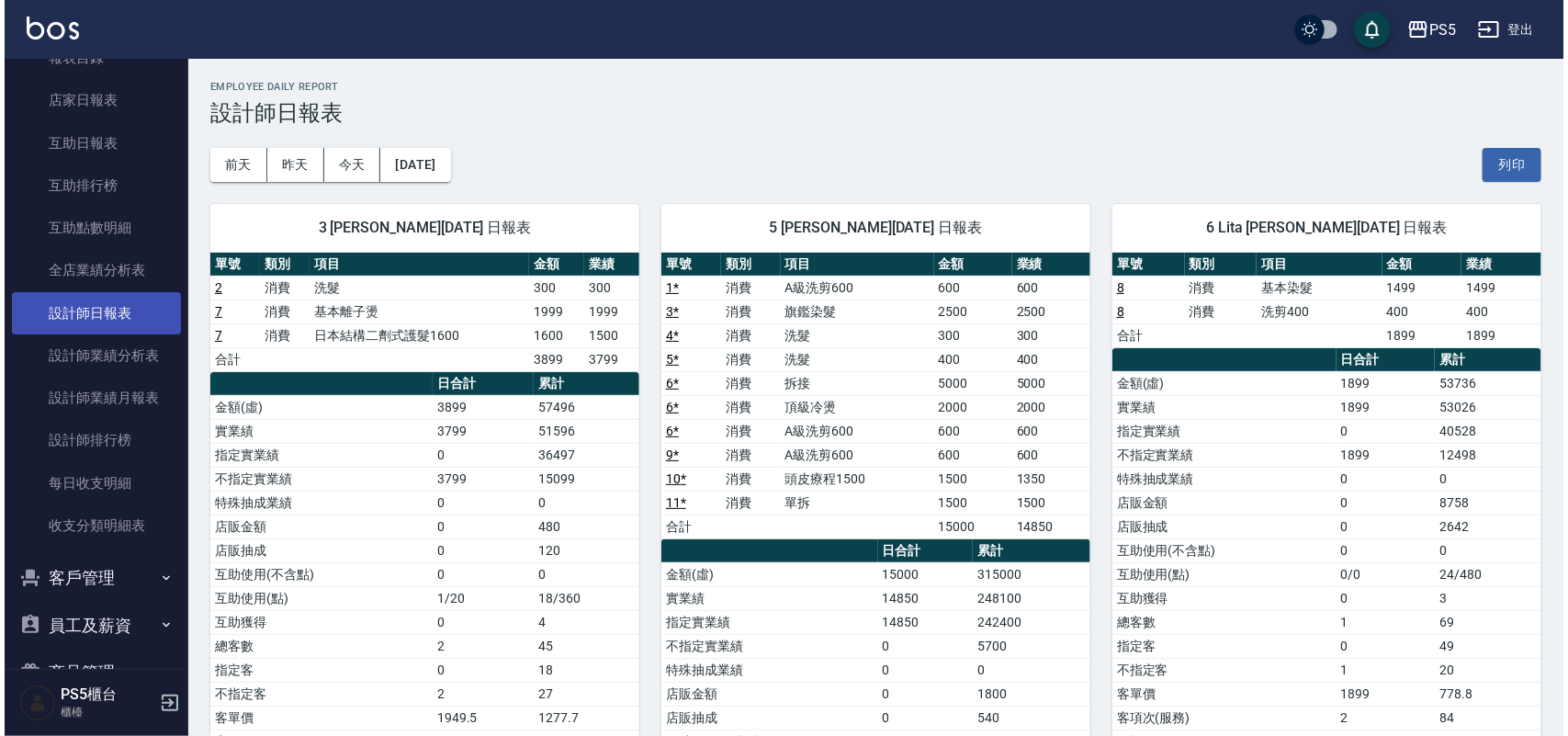
scroll to position [690, 0]
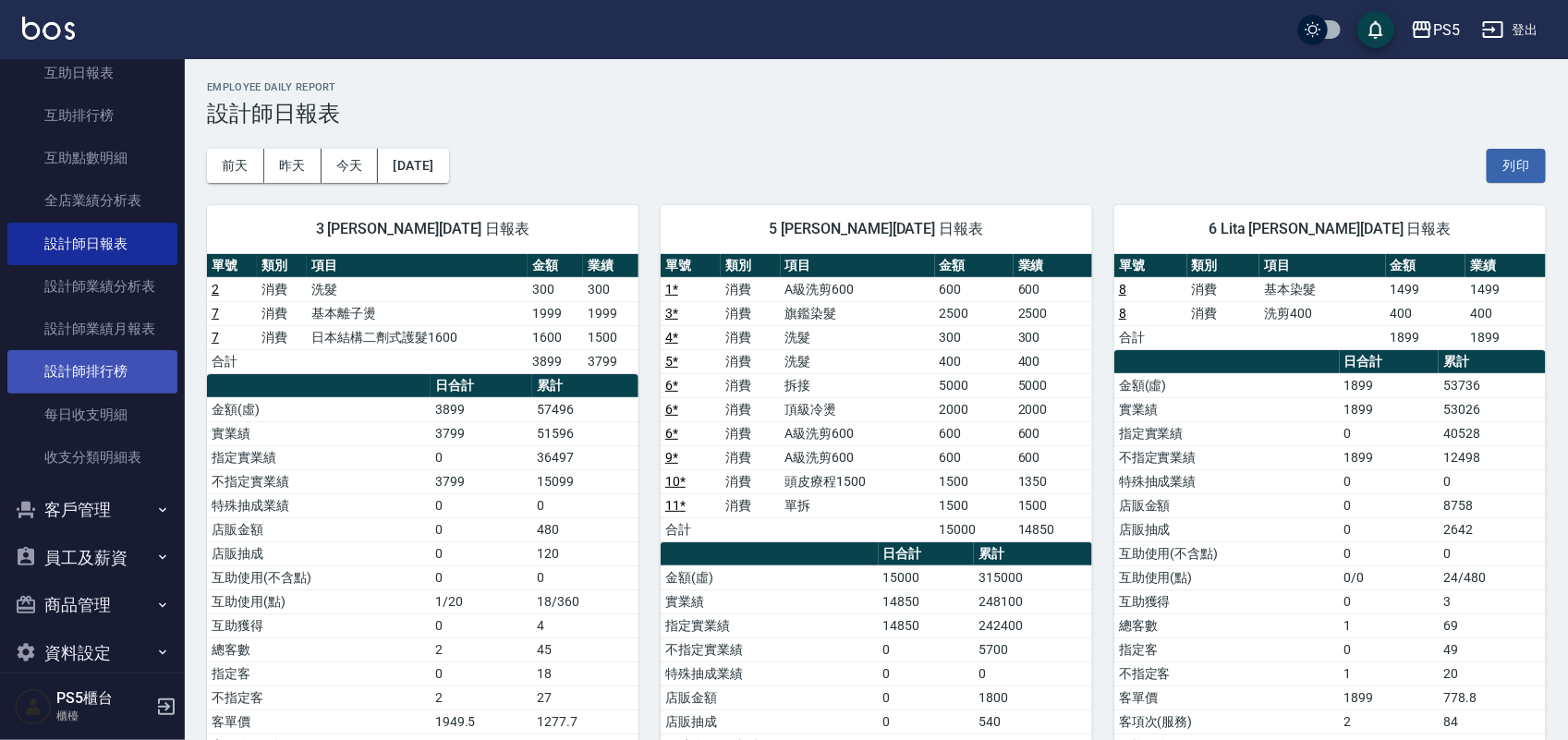
click at [107, 366] on link "設計師排行榜" at bounding box center [92, 371] width 170 height 43
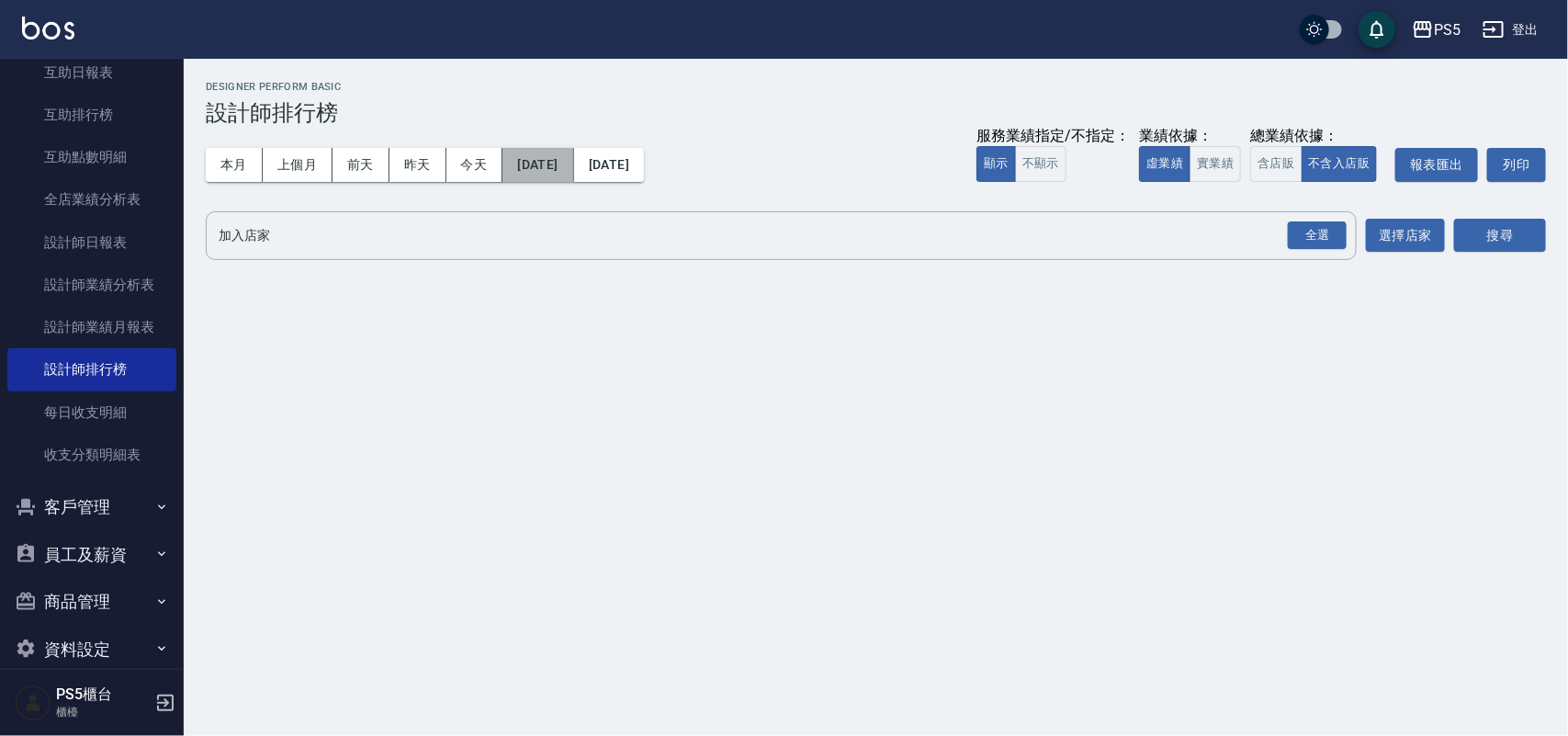
click at [573, 154] on button "[DATE]" at bounding box center [537, 164] width 71 height 34
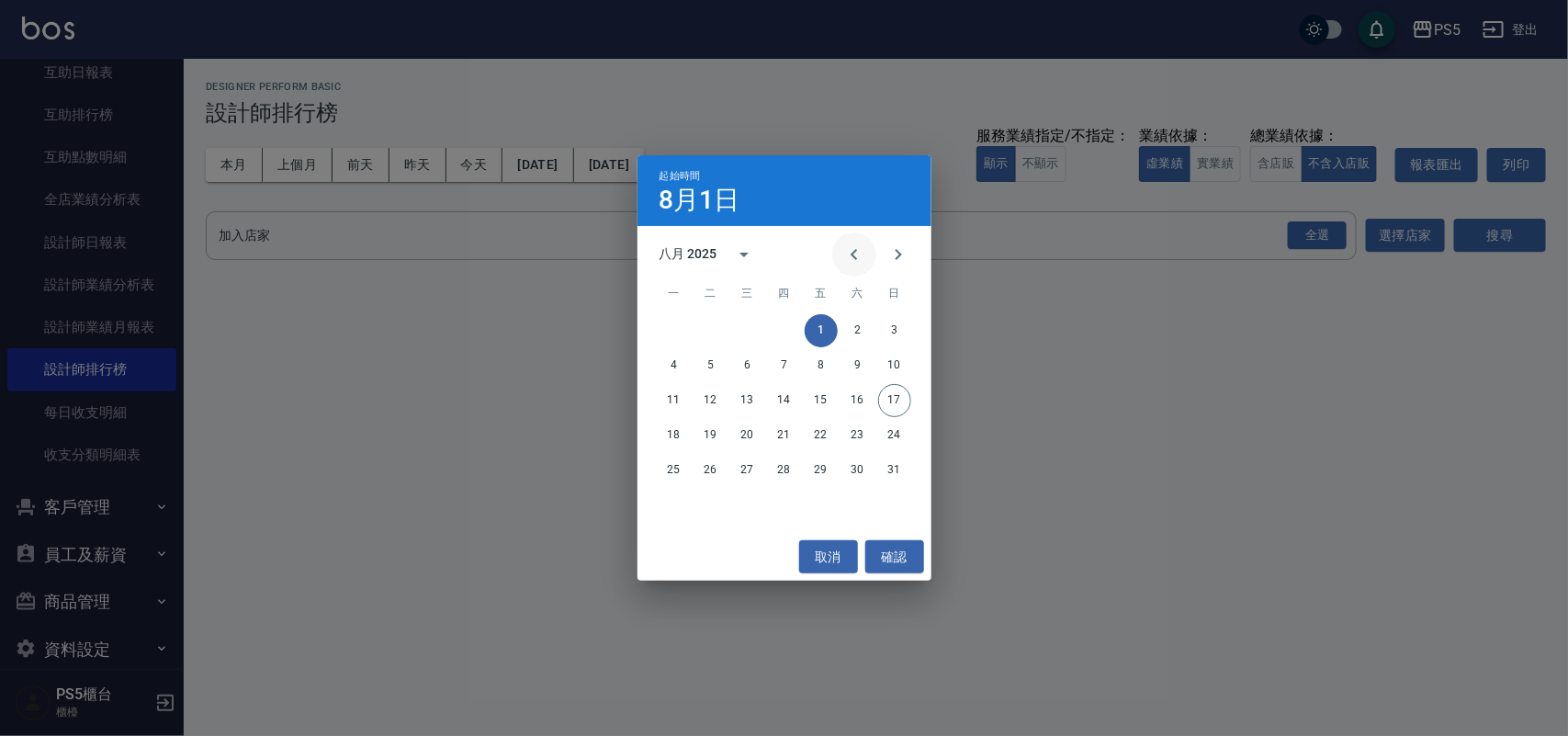
click at [848, 250] on icon "Previous month" at bounding box center [855, 255] width 22 height 22
click at [772, 333] on button "1" at bounding box center [784, 331] width 33 height 33
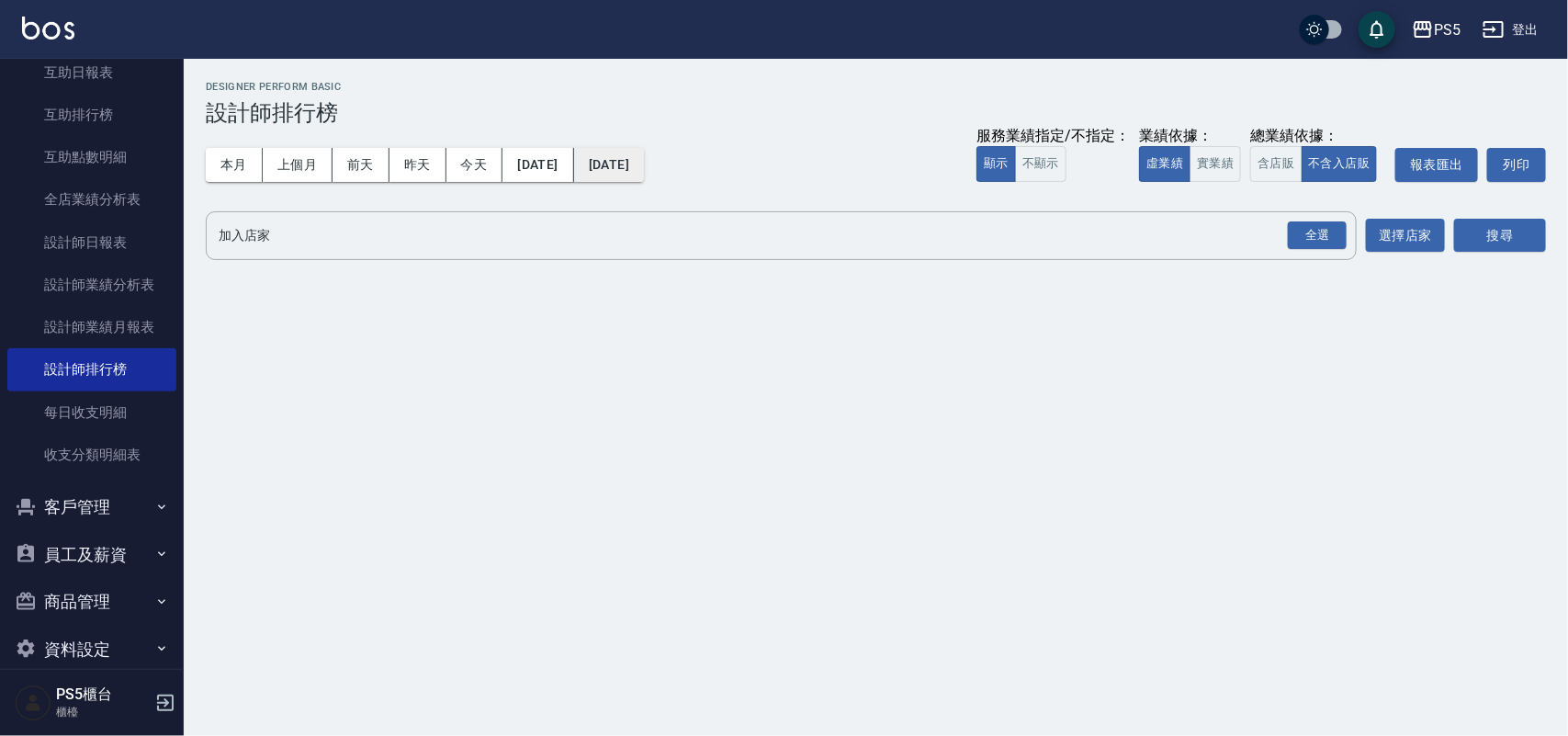
click at [644, 151] on button "[DATE]" at bounding box center [609, 164] width 70 height 34
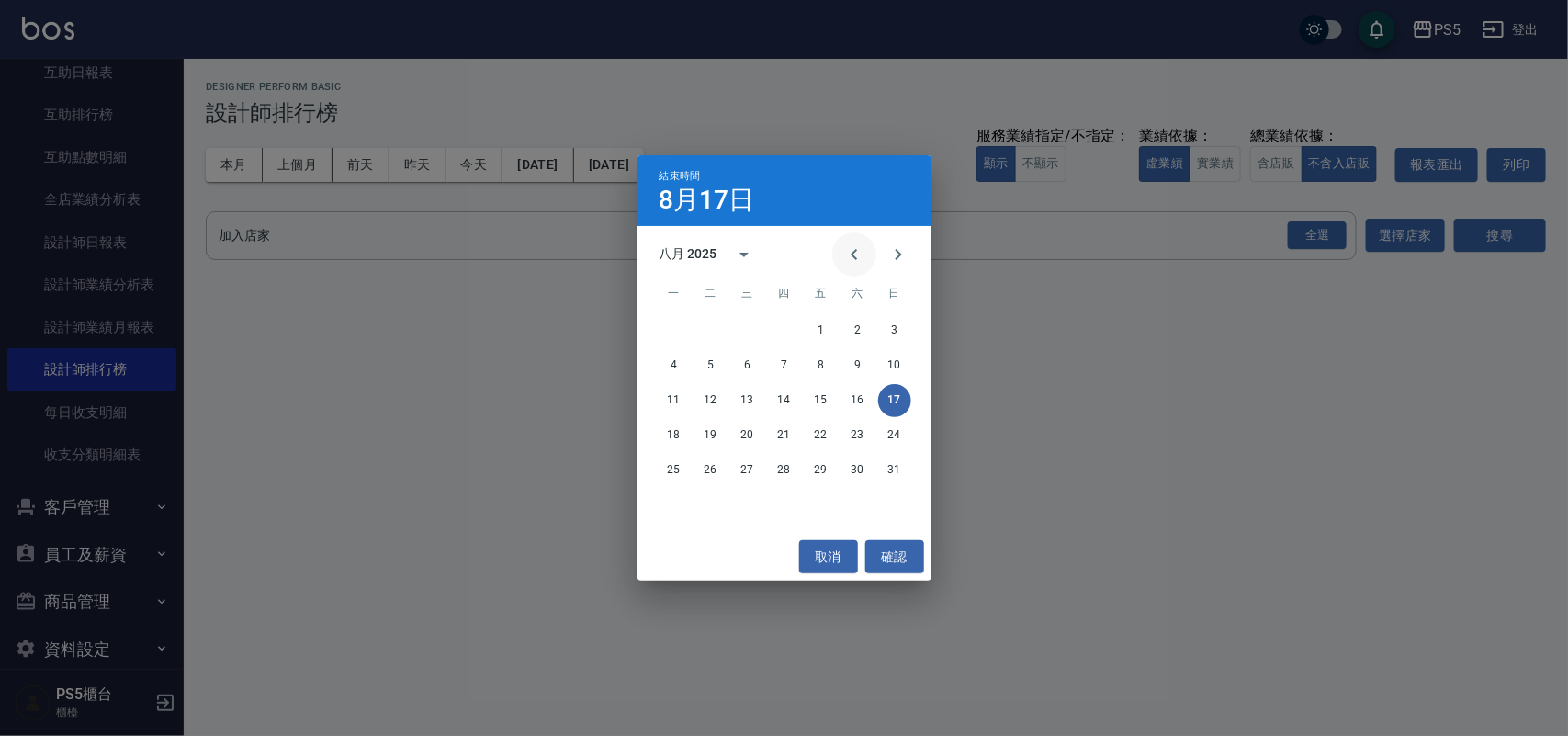
click at [852, 248] on icon "Previous month" at bounding box center [855, 255] width 22 height 22
click at [793, 463] on button "31" at bounding box center [784, 471] width 33 height 33
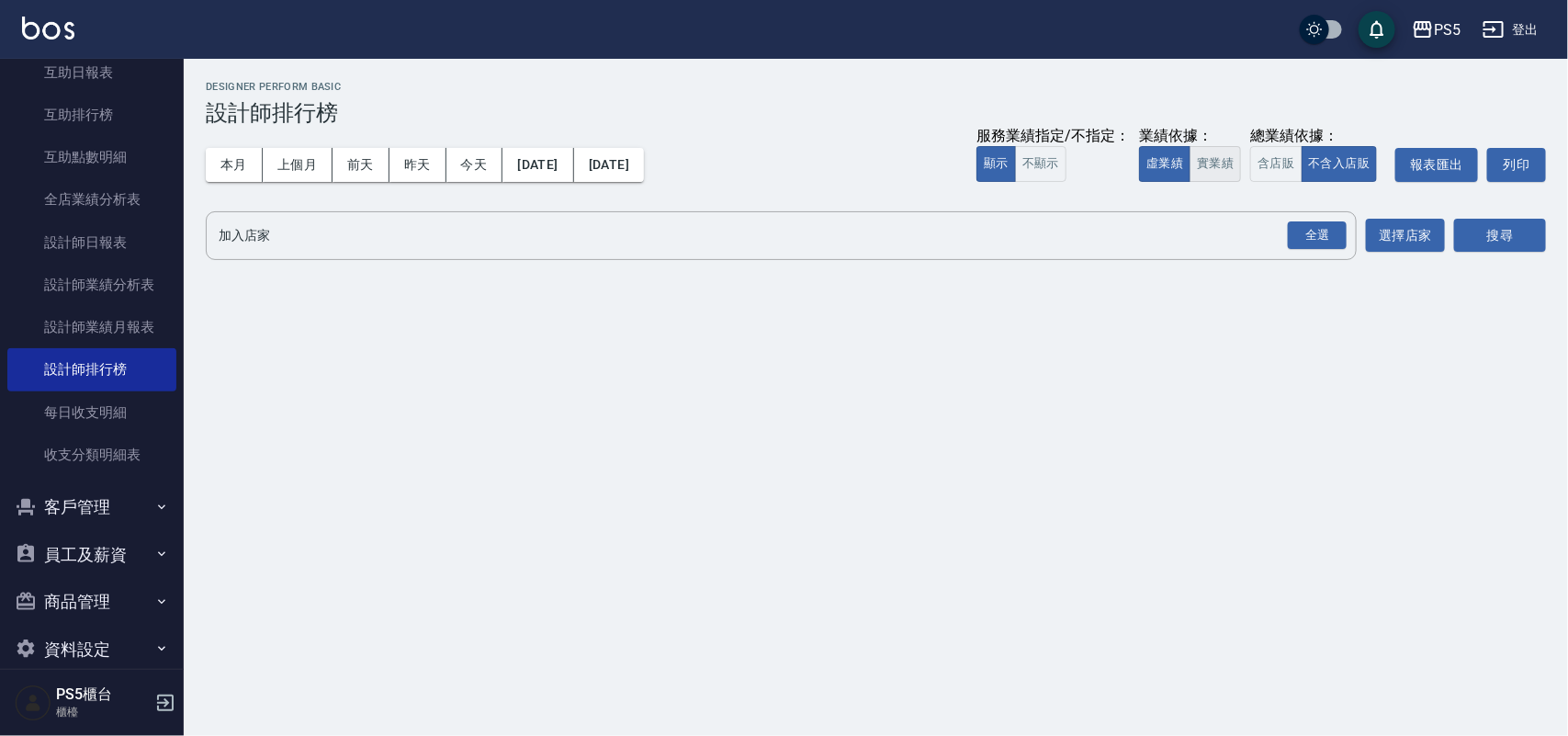
click at [1232, 163] on button "實業績" at bounding box center [1215, 163] width 52 height 36
click at [1328, 237] on div "全選" at bounding box center [1317, 235] width 59 height 29
click at [1515, 230] on button "搜尋" at bounding box center [1501, 236] width 92 height 34
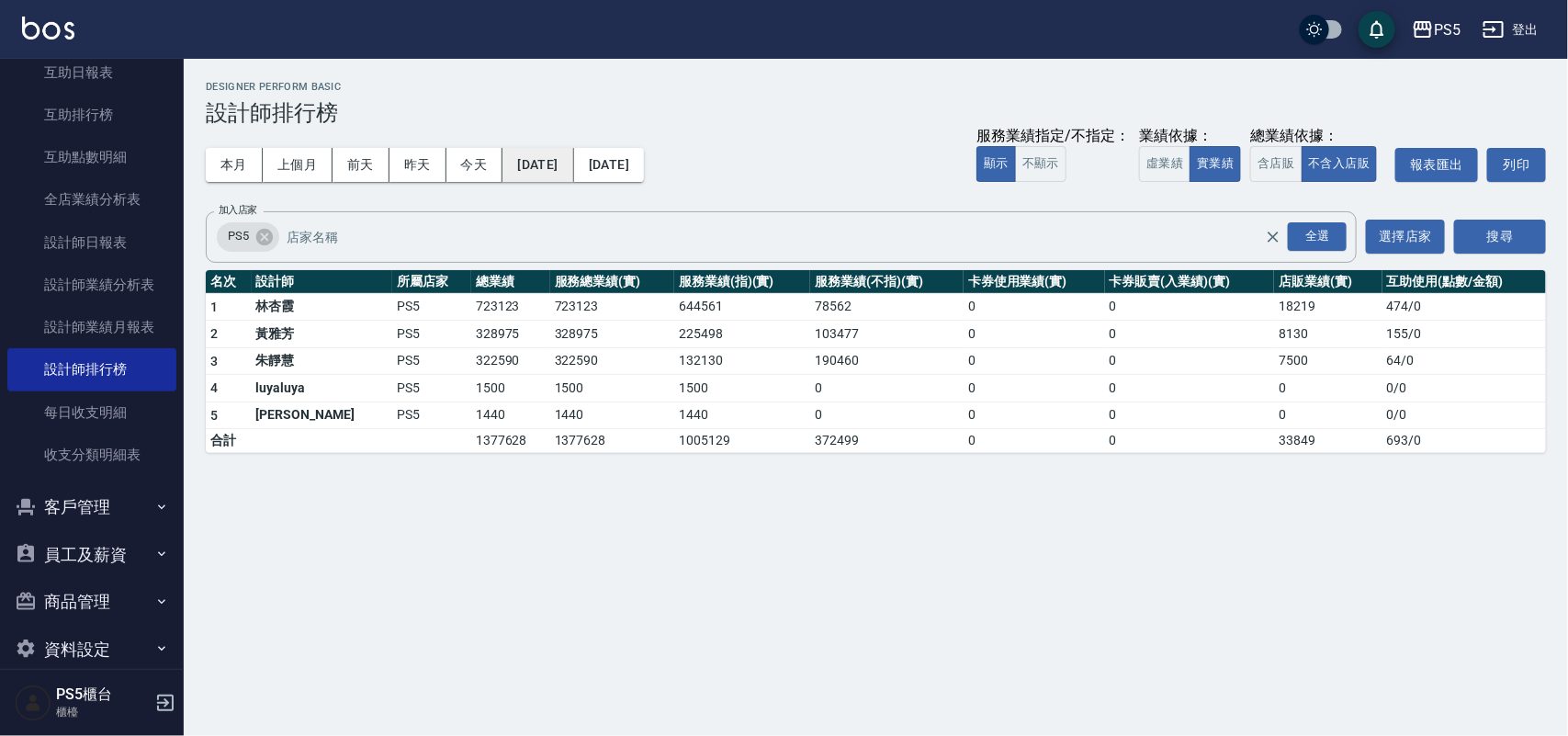
click at [547, 159] on button "[DATE]" at bounding box center [537, 164] width 71 height 34
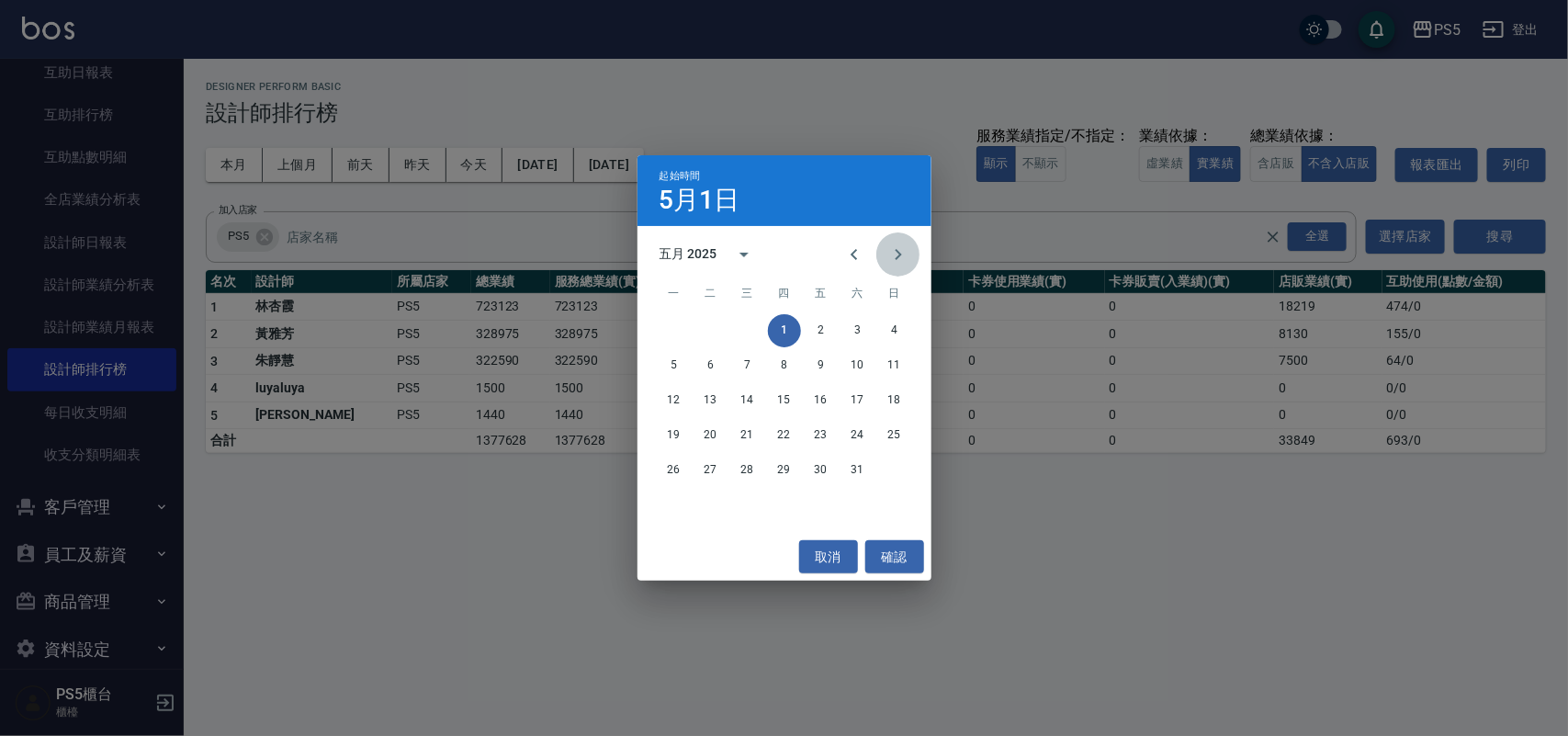
click at [897, 253] on icon "Next month" at bounding box center [899, 255] width 22 height 22
click at [897, 253] on icon "Next month" at bounding box center [897, 255] width 6 height 11
click at [845, 248] on icon "Previous month" at bounding box center [855, 255] width 22 height 22
click at [892, 332] on button "1" at bounding box center [895, 331] width 33 height 33
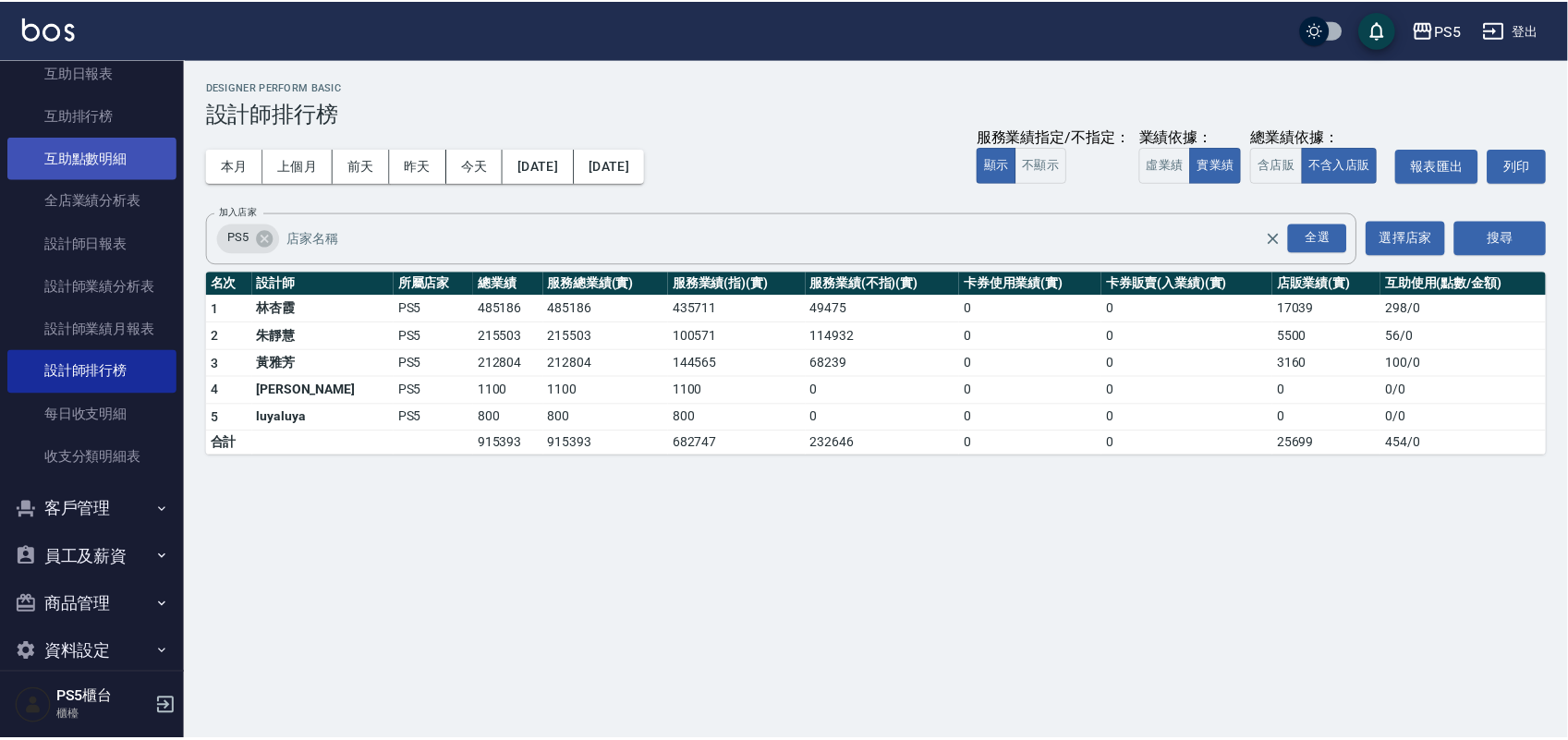
scroll to position [578, 0]
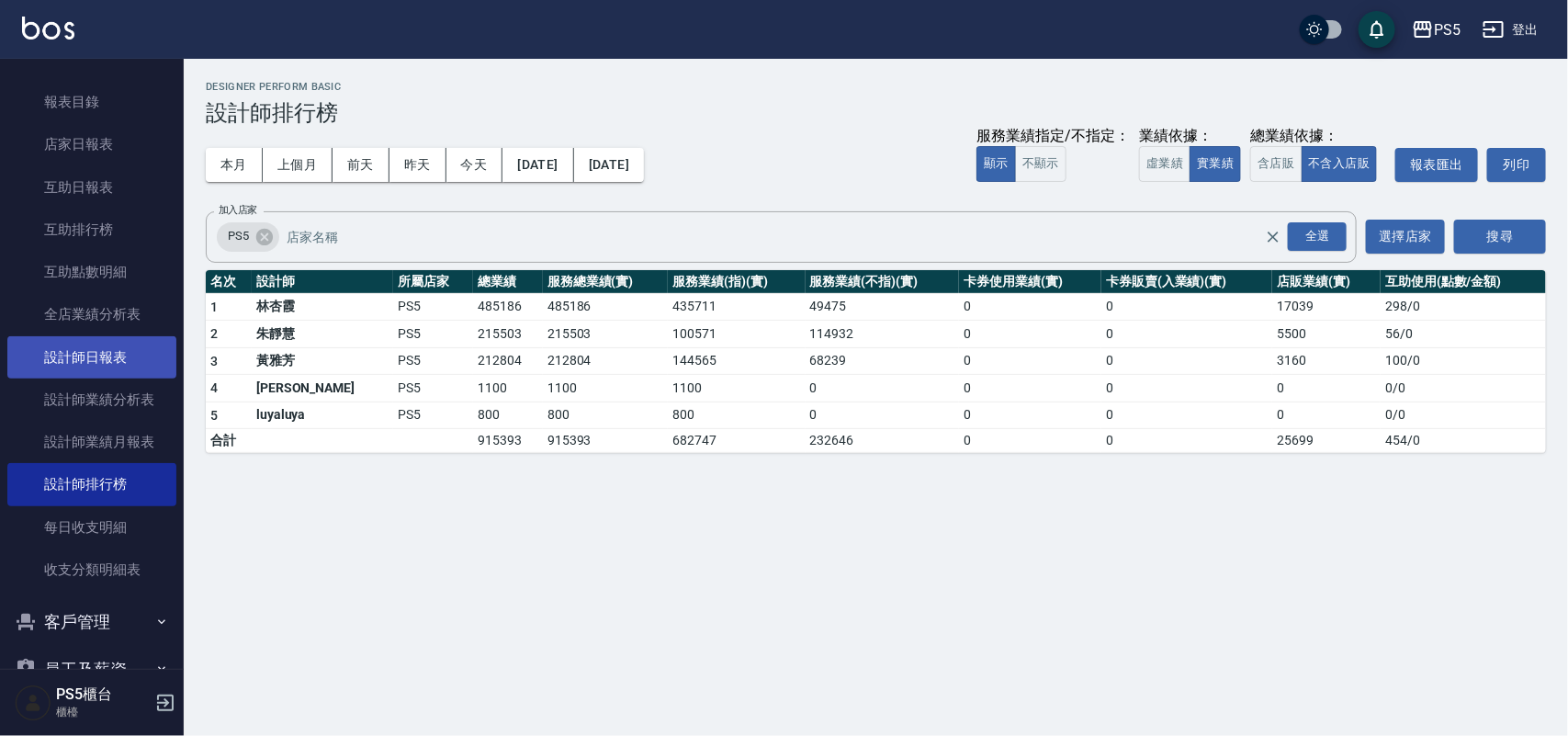
click at [105, 343] on link "設計師日報表" at bounding box center [91, 357] width 169 height 42
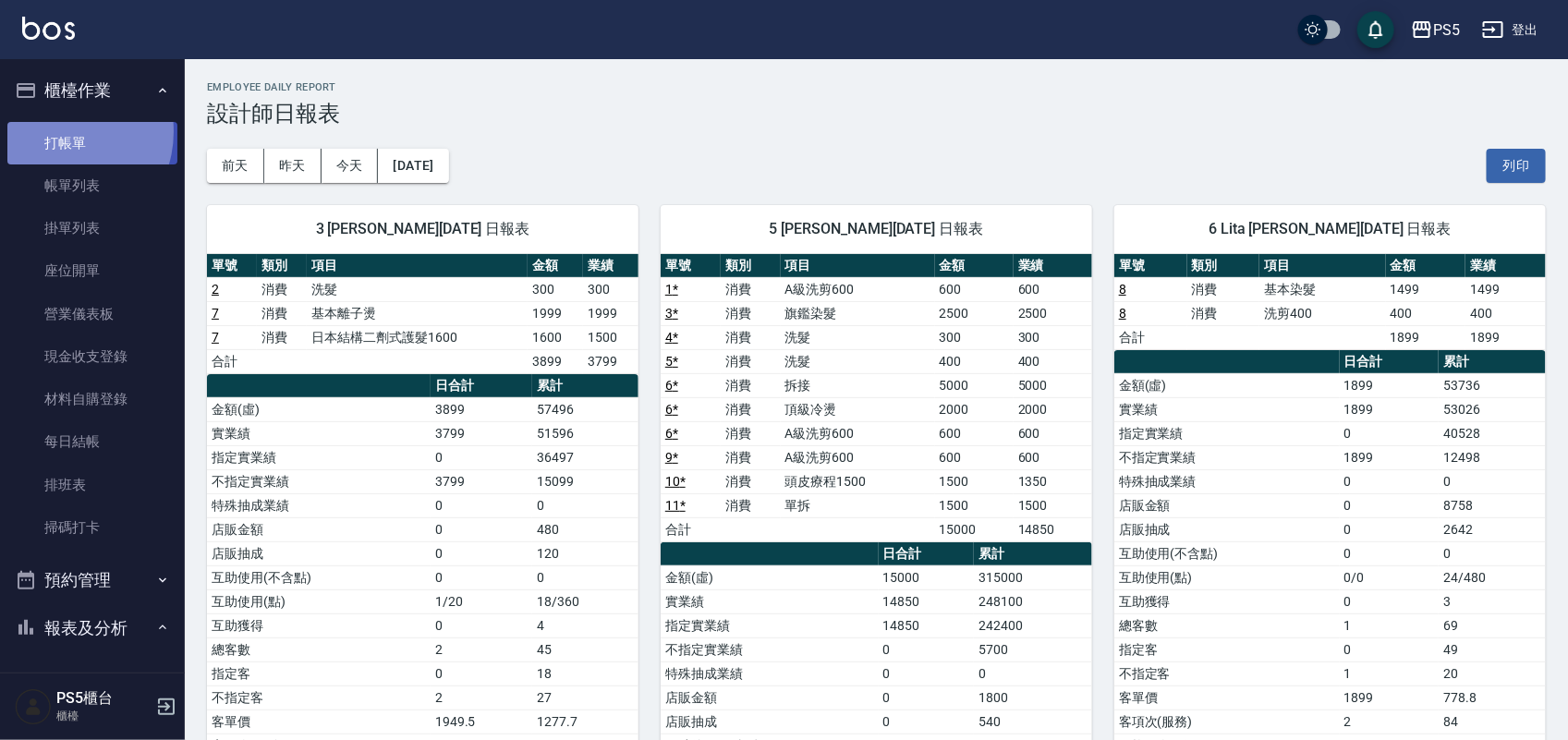
click at [60, 131] on link "打帳單" at bounding box center [92, 143] width 170 height 43
